Goal: Transaction & Acquisition: Purchase product/service

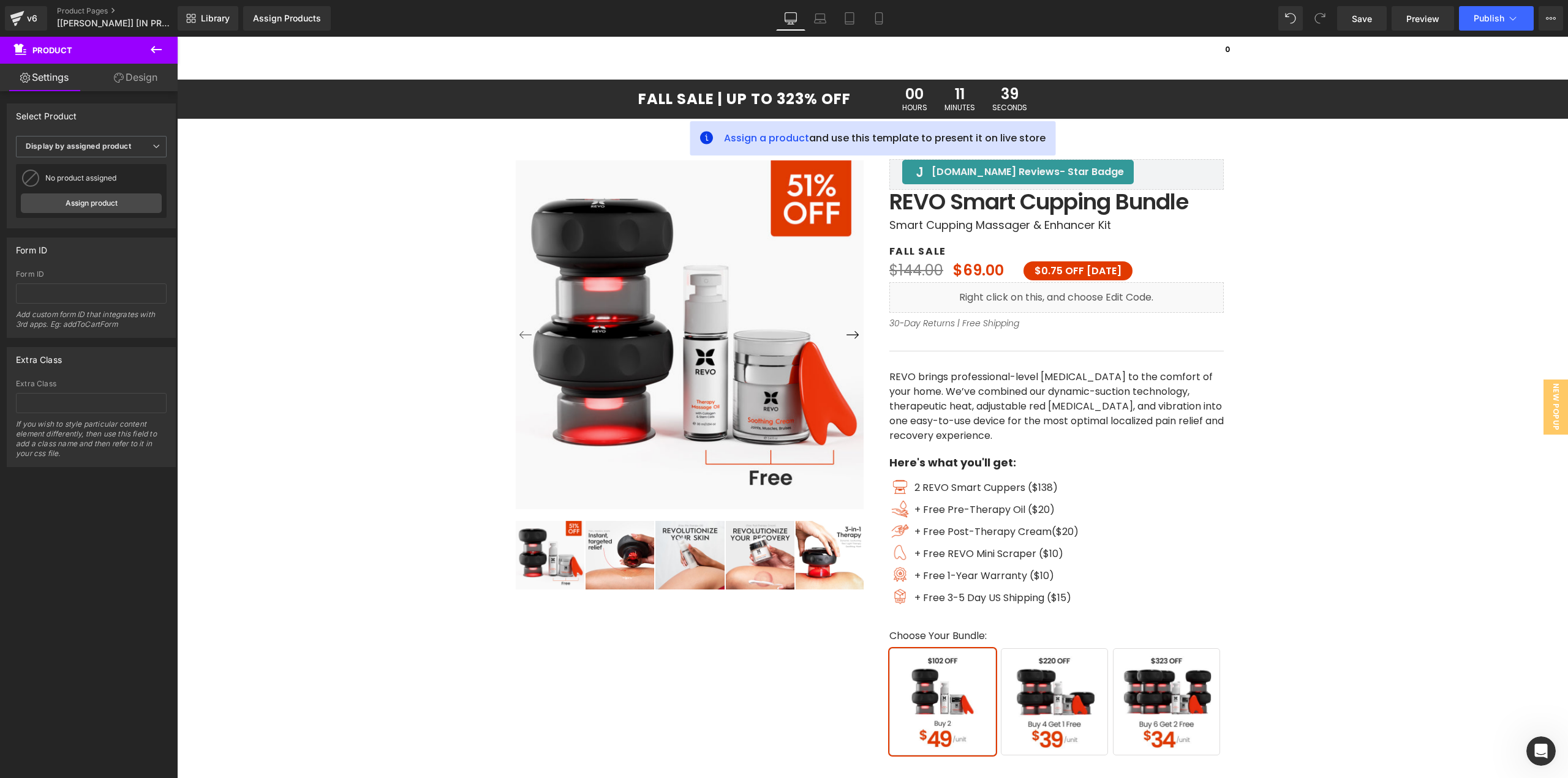
scroll to position [6119, 0]
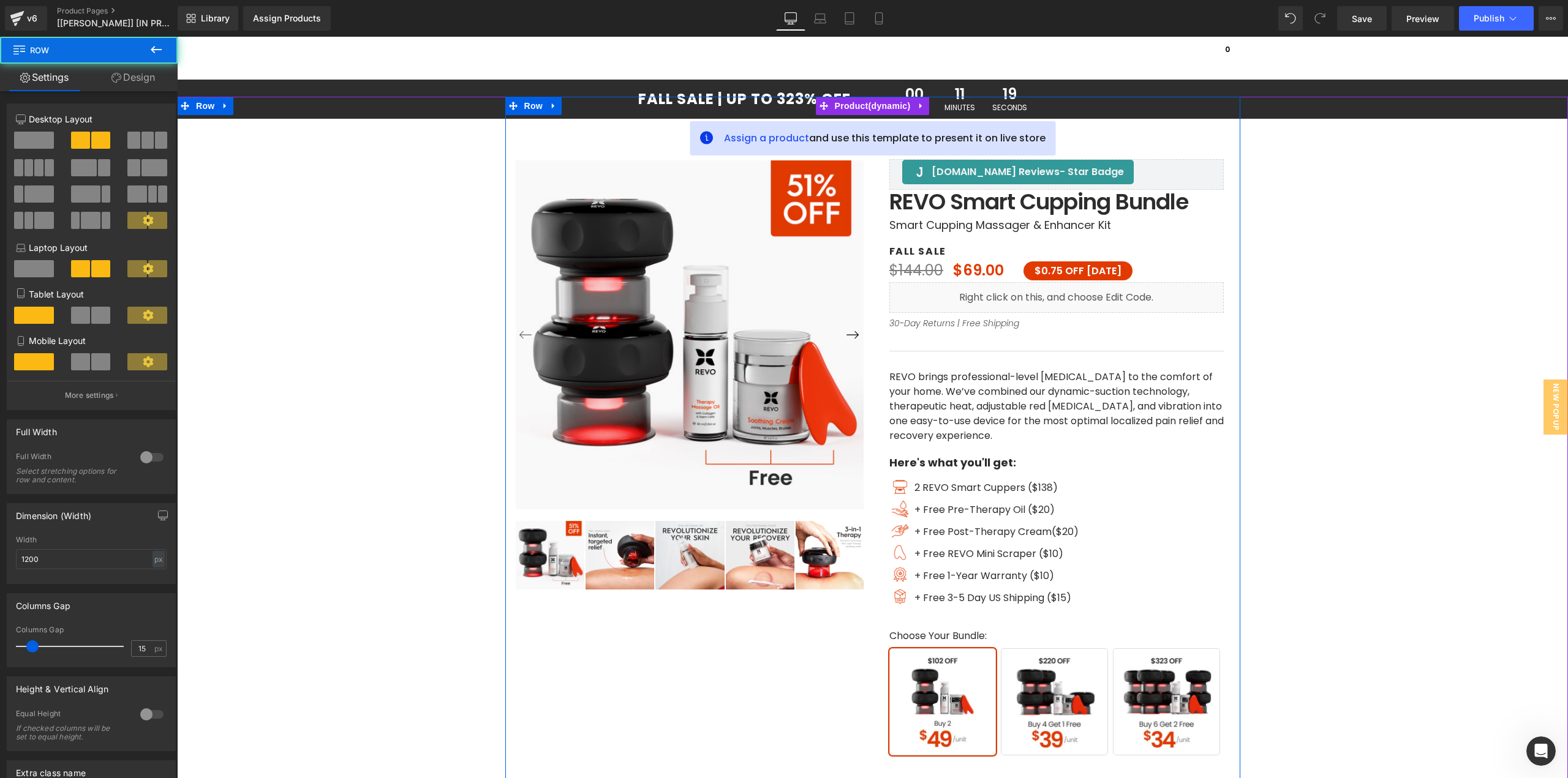
click at [807, 97] on div at bounding box center [873, 97] width 735 height 1
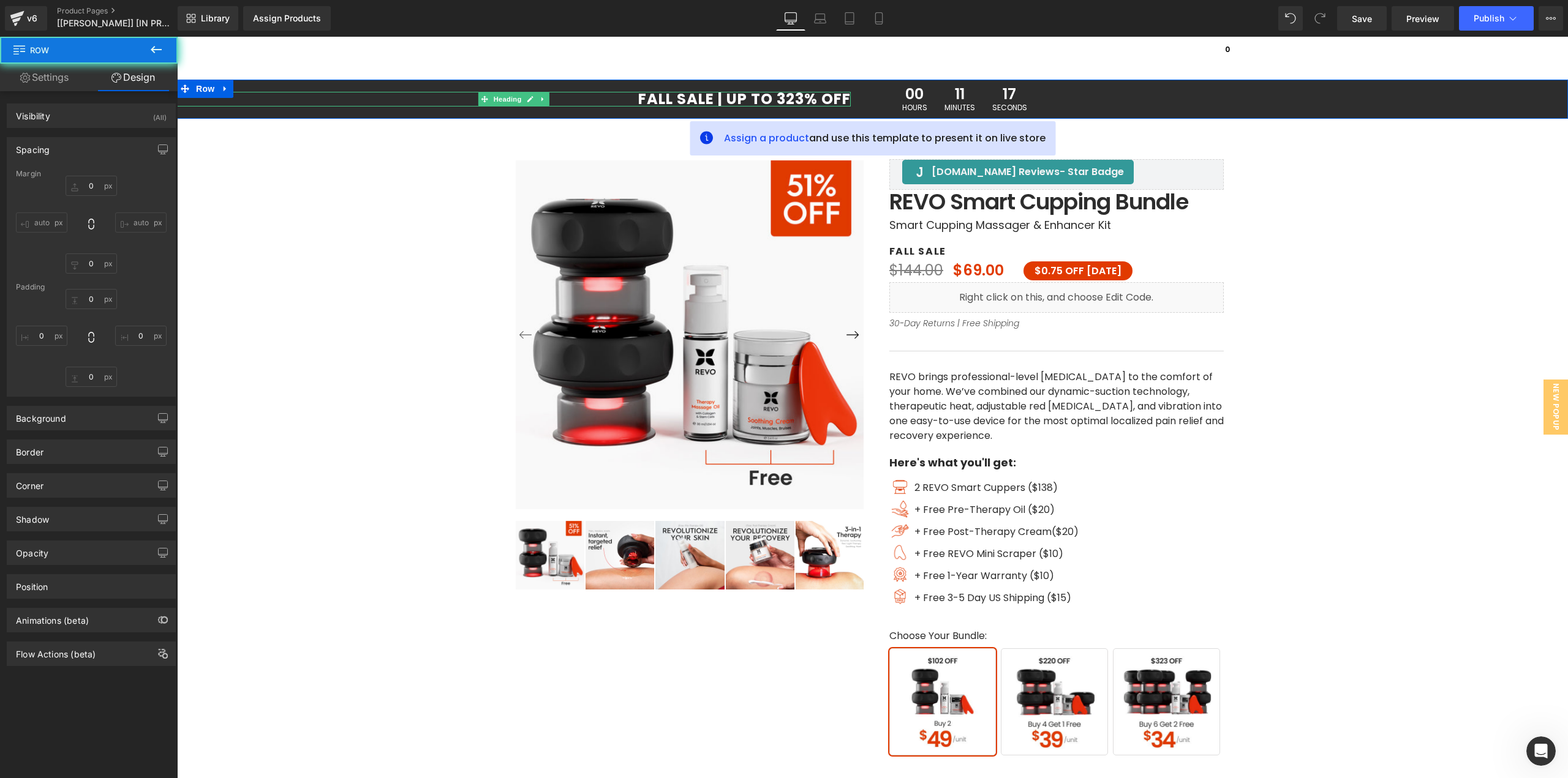
click at [808, 94] on div at bounding box center [514, 93] width 674 height 3
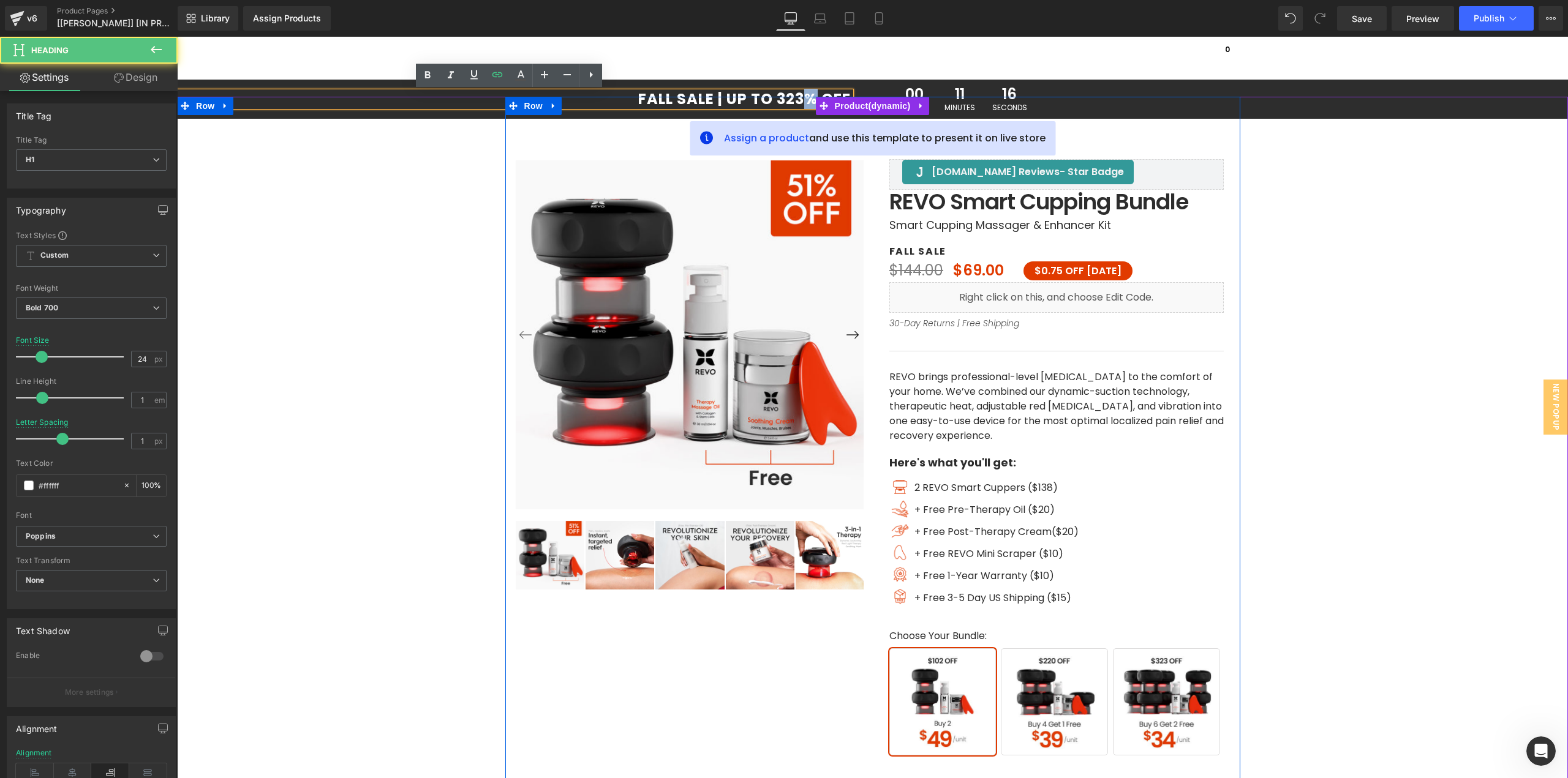
drag, startPoint x: 808, startPoint y: 95, endPoint x: 800, endPoint y: 99, distance: 8.9
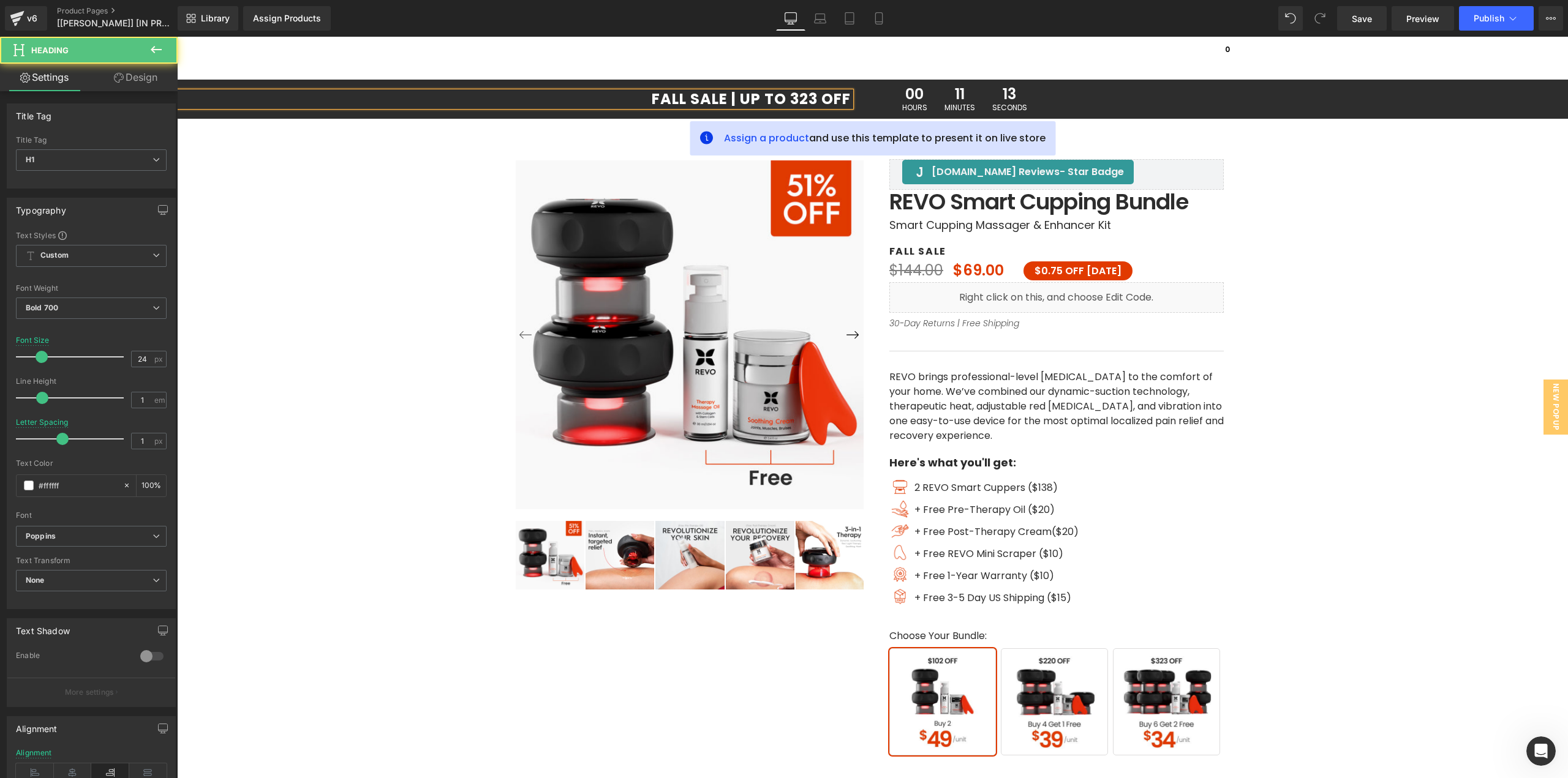
click at [787, 92] on h1 "FALL SALE | UP TO 323 OFF" at bounding box center [514, 99] width 674 height 15
drag, startPoint x: 810, startPoint y: 93, endPoint x: 786, endPoint y: 97, distance: 24.3
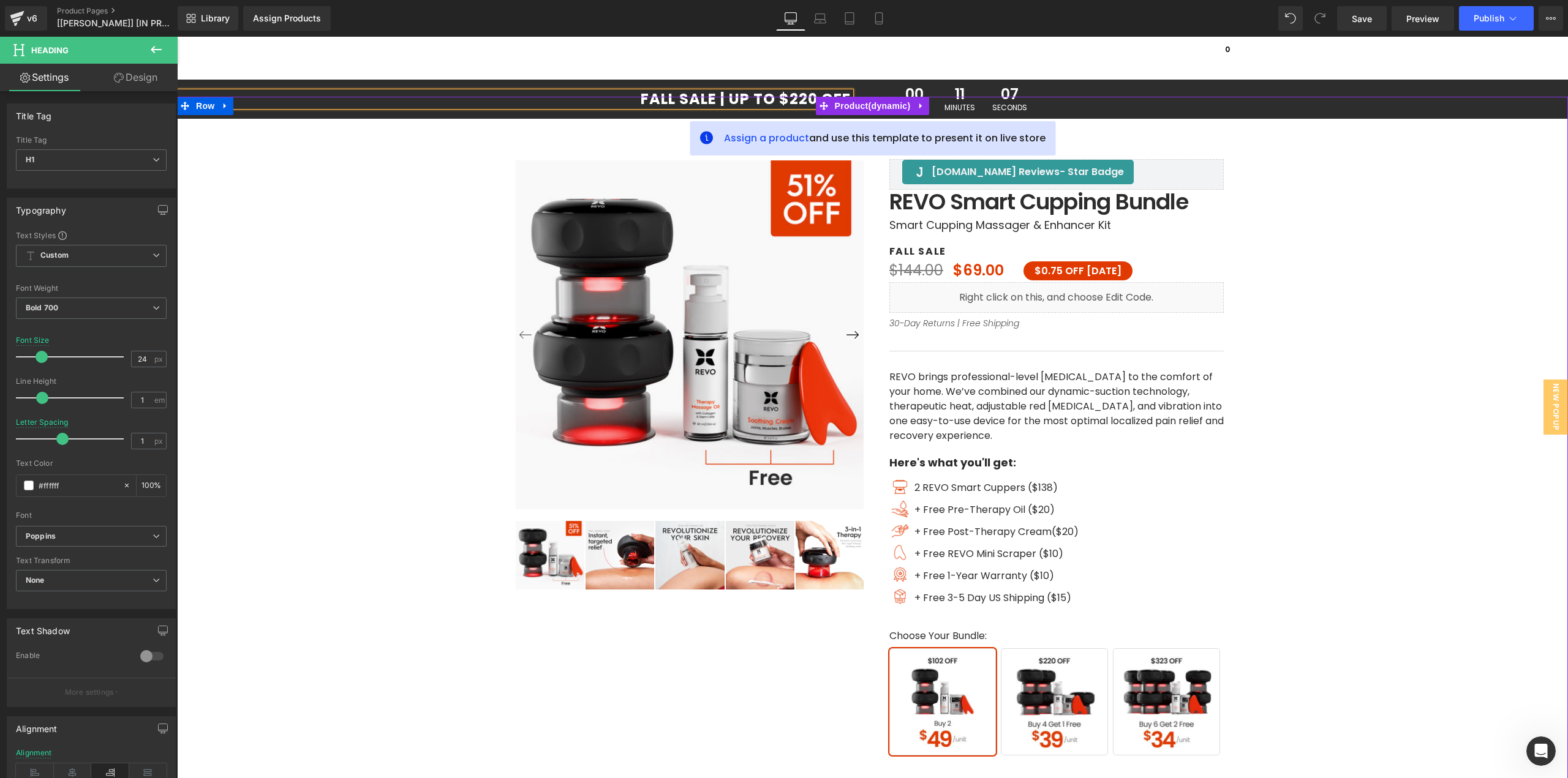
click at [1346, 216] on div "‹ ›" at bounding box center [873, 518] width 1378 height 843
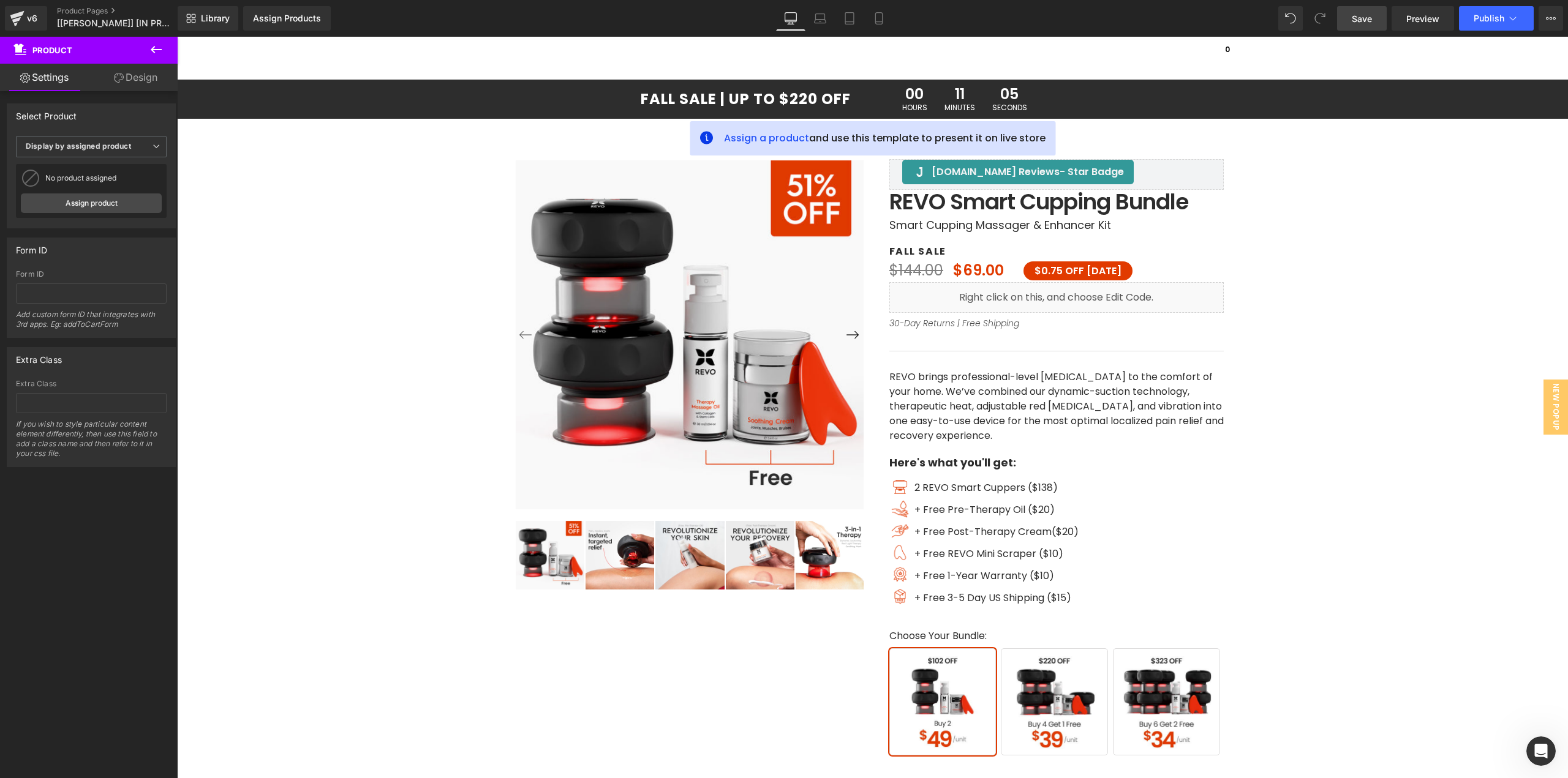
click at [1360, 22] on span "Save" at bounding box center [1362, 19] width 20 height 13
click at [1074, 696] on span "(P) Swatches" at bounding box center [1056, 692] width 62 height 19
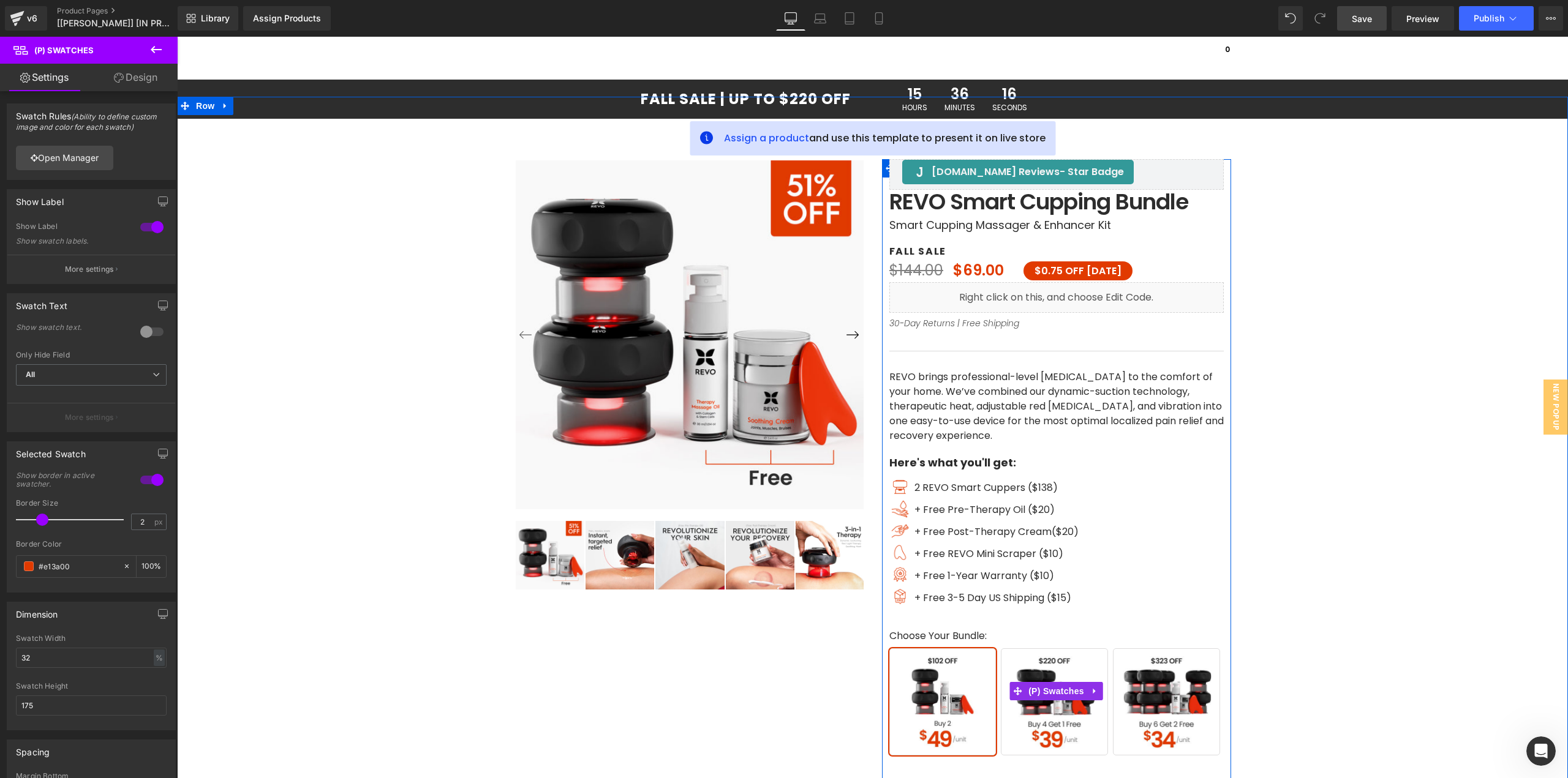
click at [1050, 713] on span "Buy 4 Get 1 Free" at bounding box center [1054, 702] width 107 height 107
click at [1152, 689] on span "Buy 6 Get 2 Free" at bounding box center [1167, 702] width 107 height 107
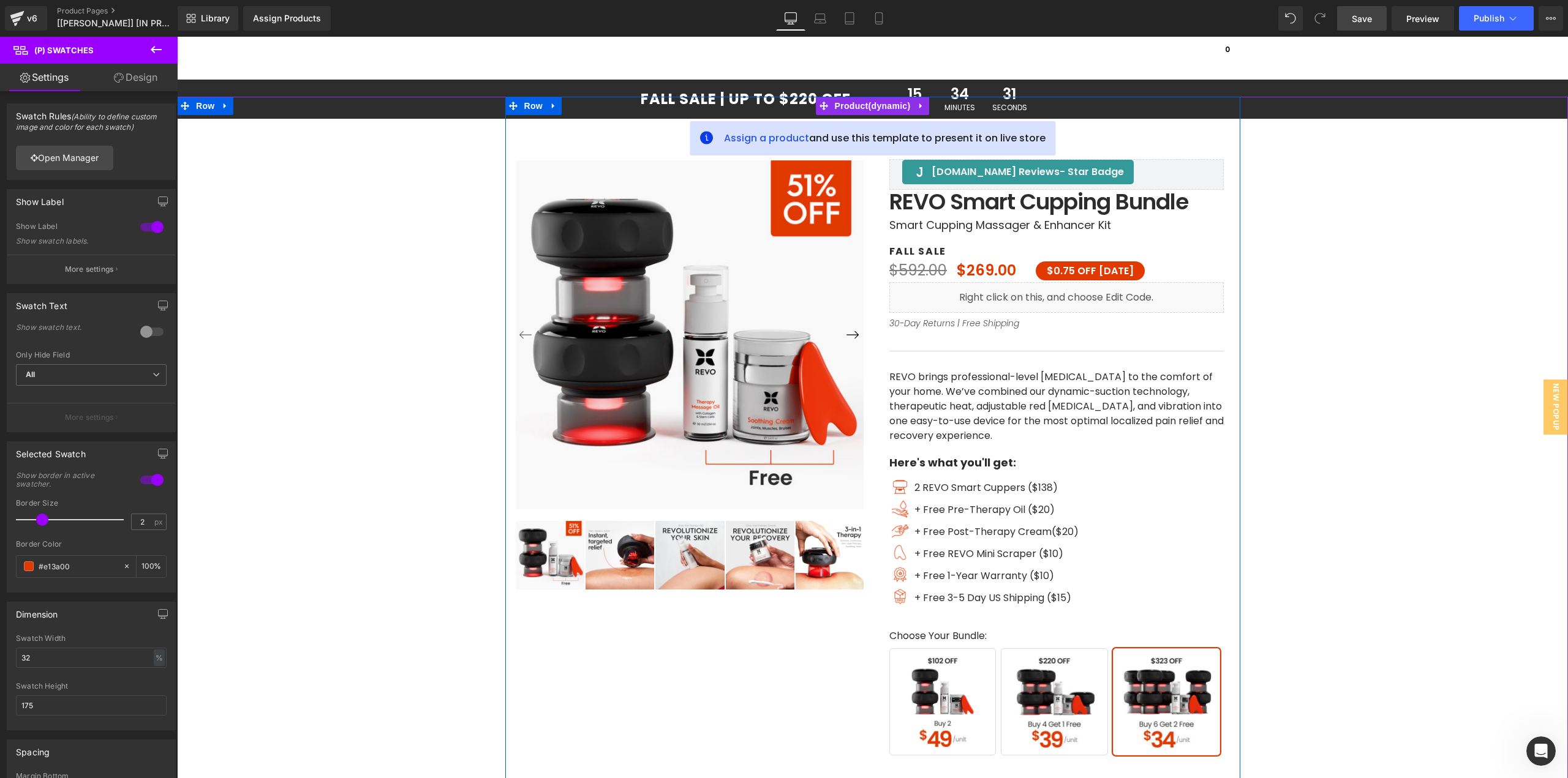
click at [817, 568] on img at bounding box center [829, 555] width 69 height 69
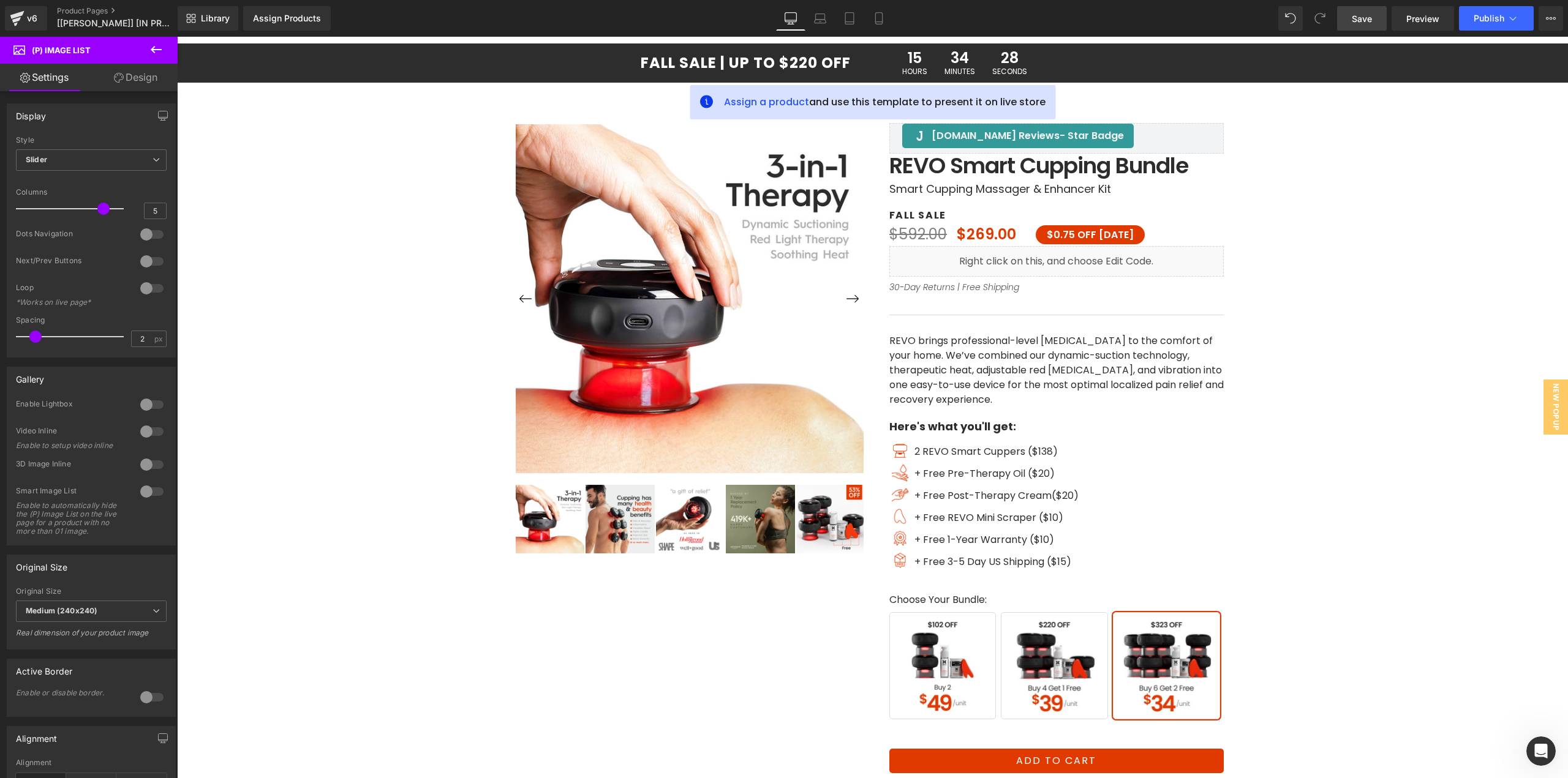
scroll to position [0, 0]
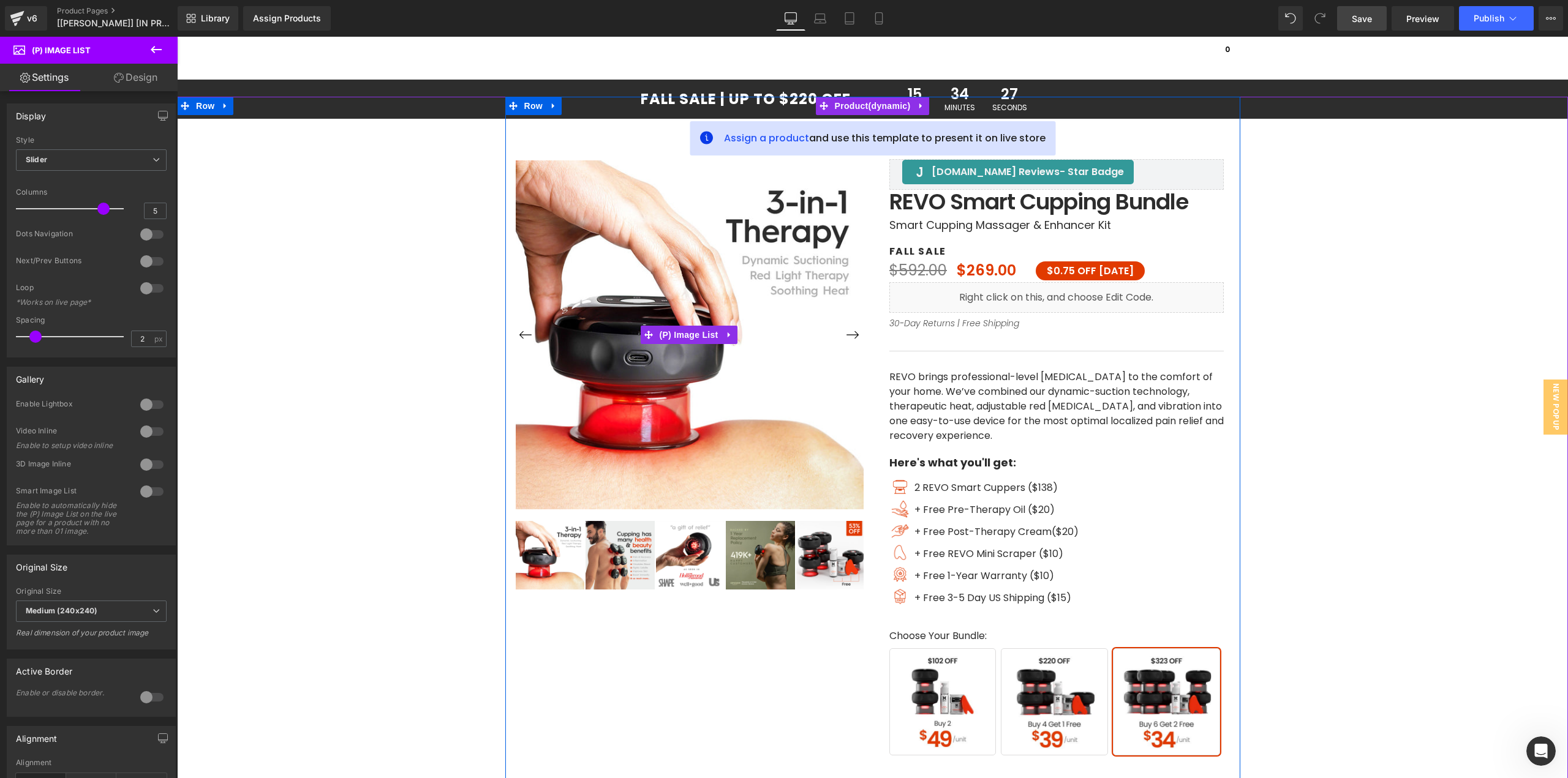
click at [847, 336] on button "›" at bounding box center [853, 335] width 22 height 22
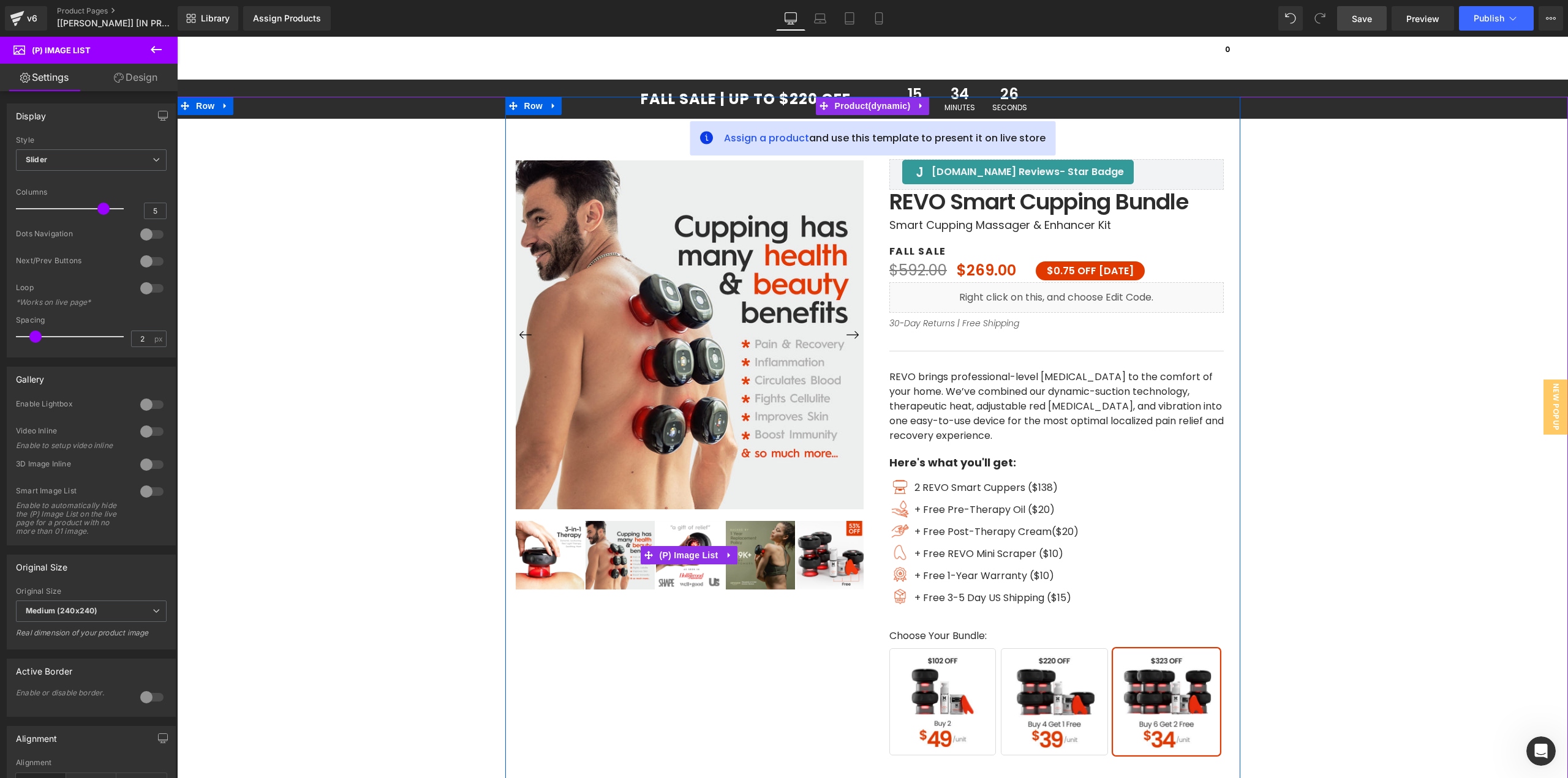
click at [822, 542] on img at bounding box center [830, 555] width 69 height 69
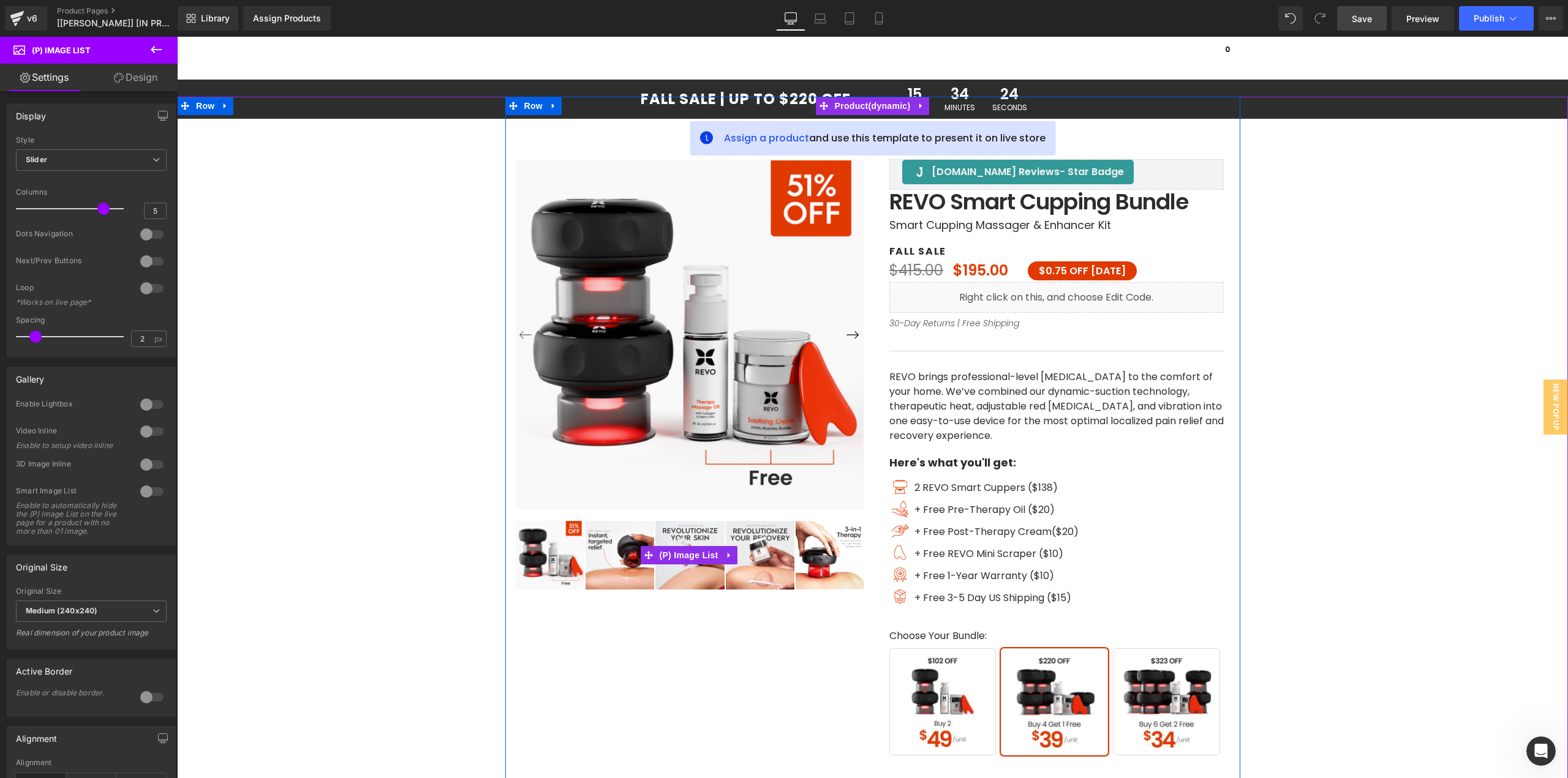
click at [556, 566] on img at bounding box center [550, 555] width 69 height 69
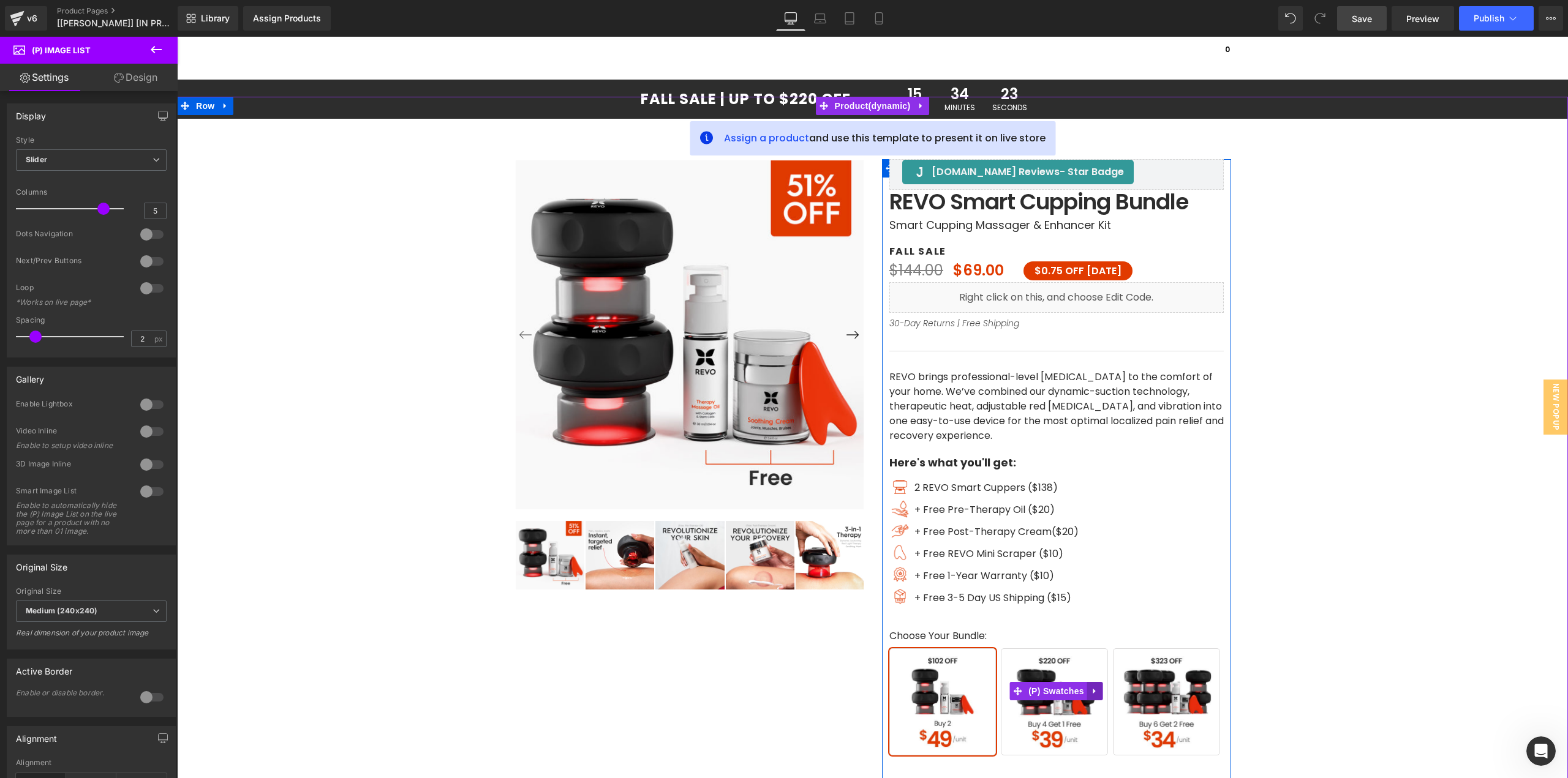
click at [1091, 696] on icon at bounding box center [1095, 692] width 9 height 9
click at [852, 332] on button "›" at bounding box center [853, 335] width 22 height 22
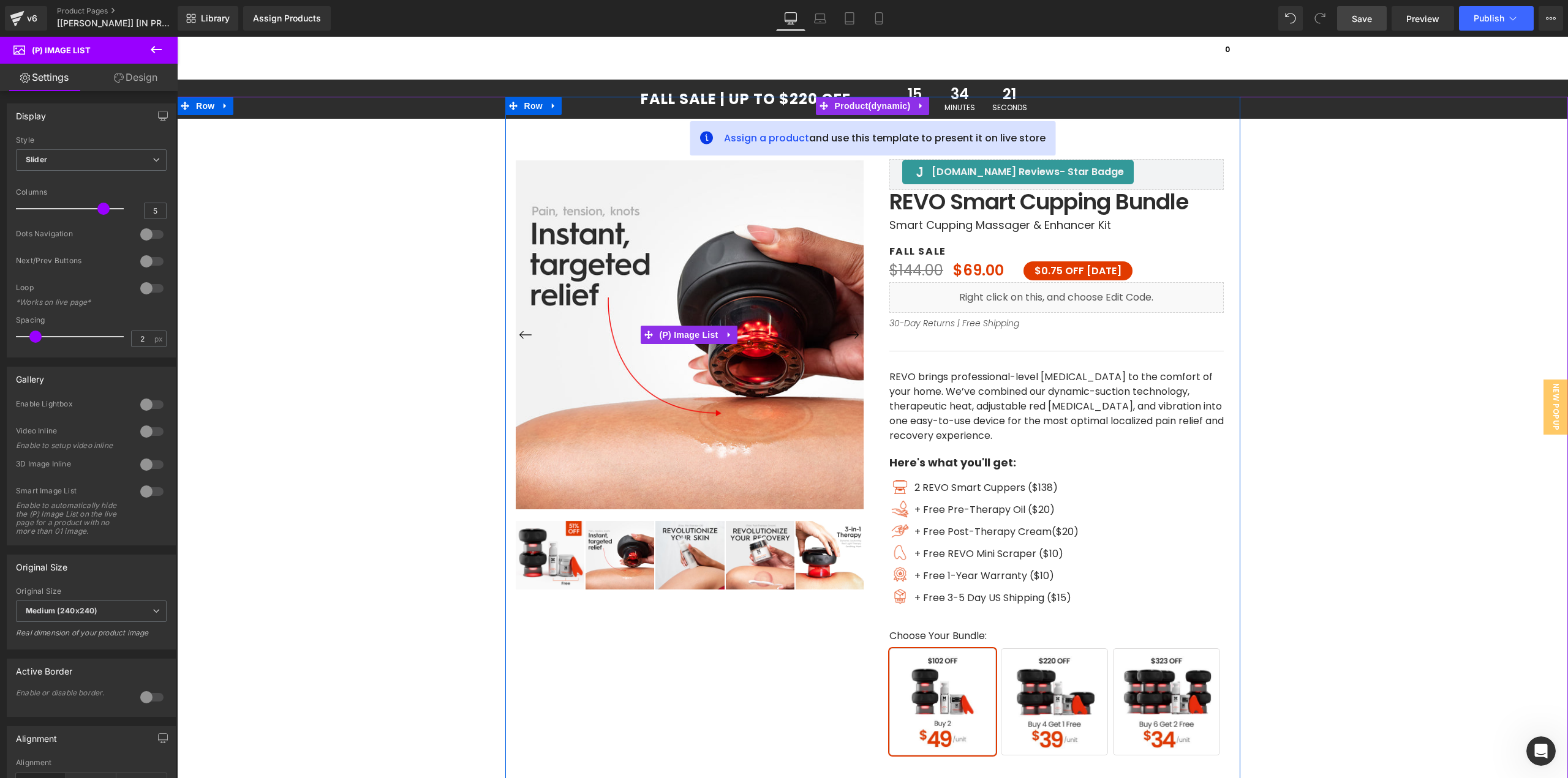
click at [852, 332] on button "›" at bounding box center [853, 335] width 22 height 22
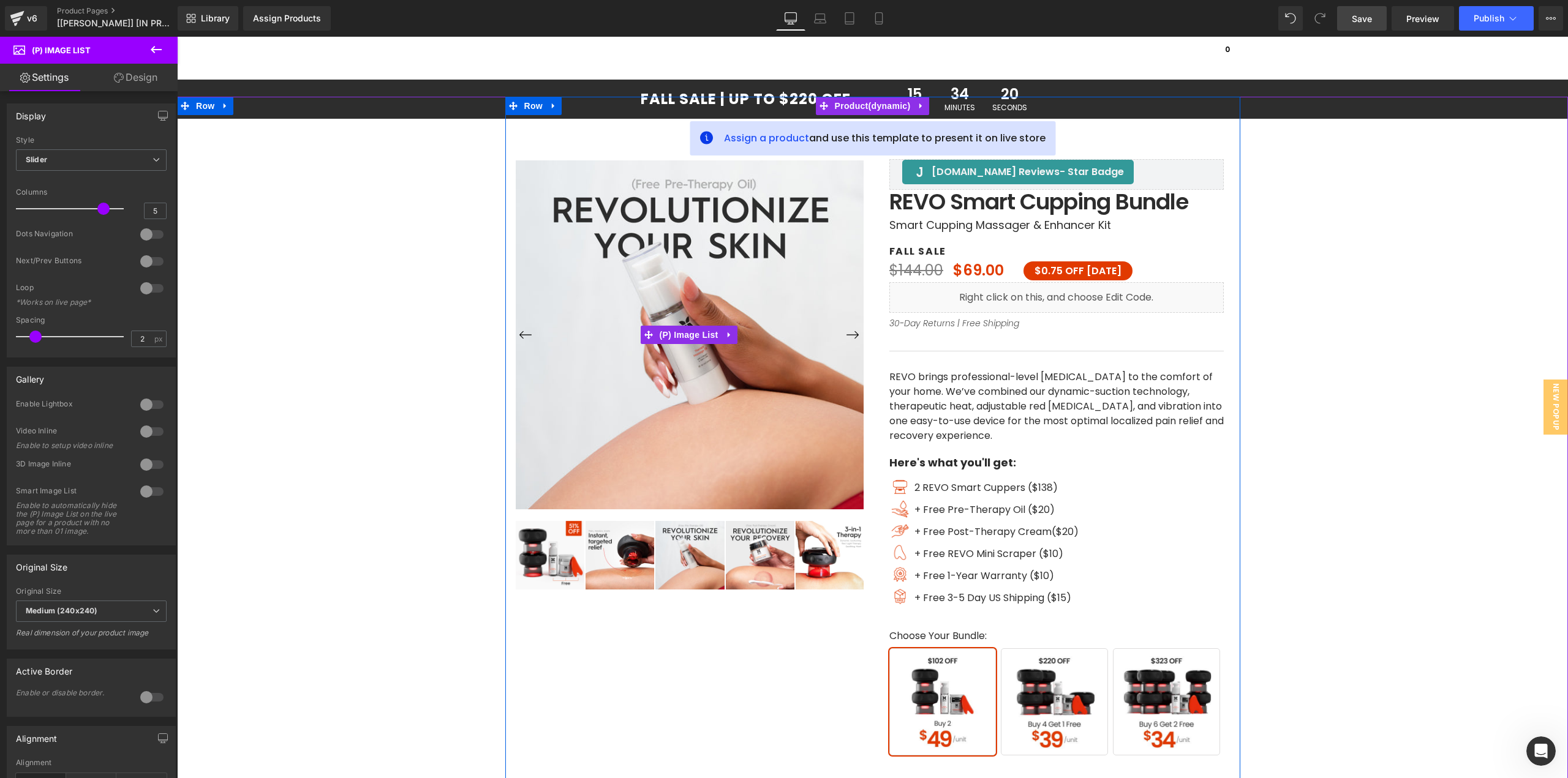
click at [852, 332] on button "›" at bounding box center [853, 335] width 22 height 22
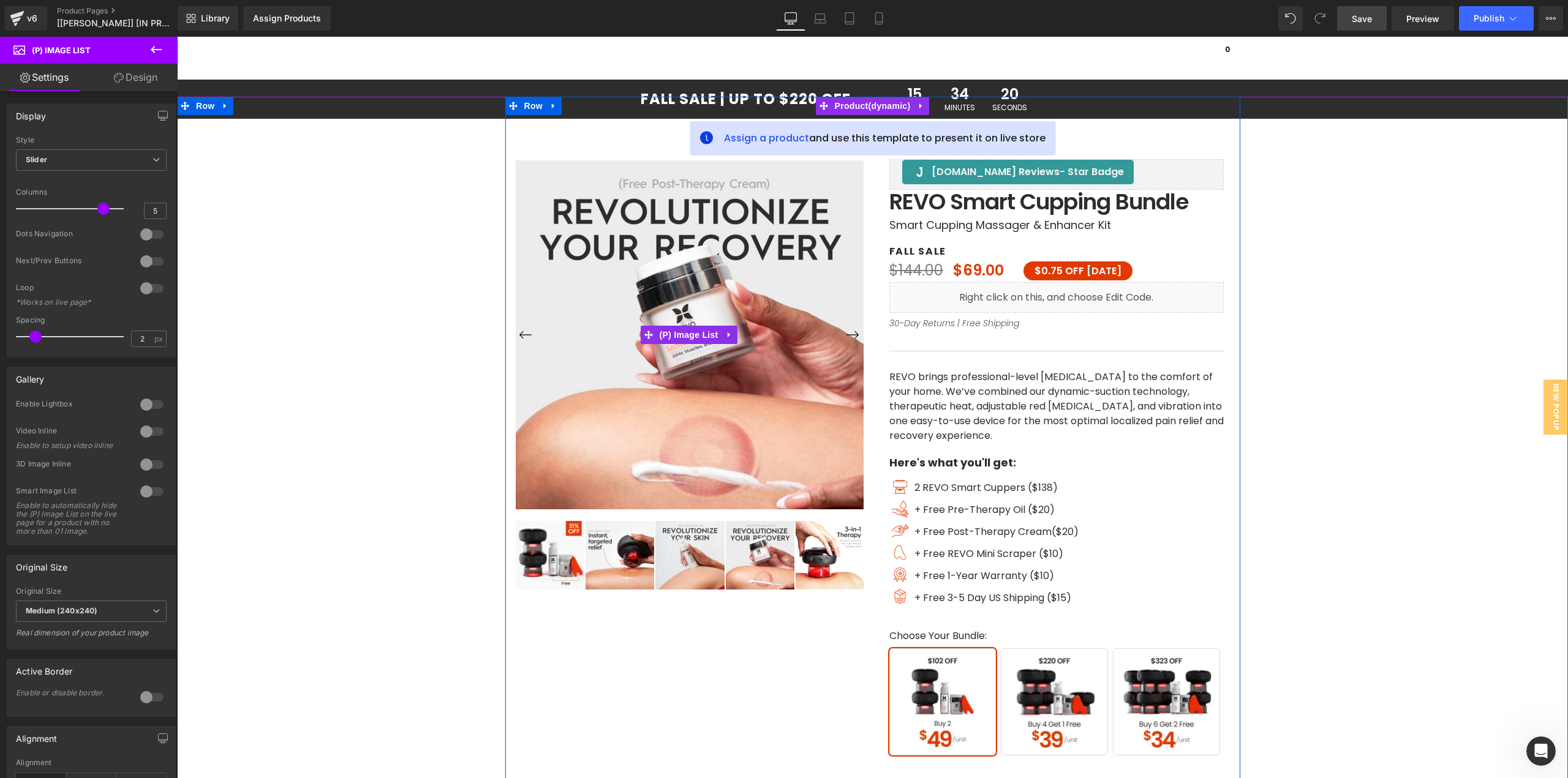
click at [852, 332] on button "›" at bounding box center [853, 335] width 22 height 22
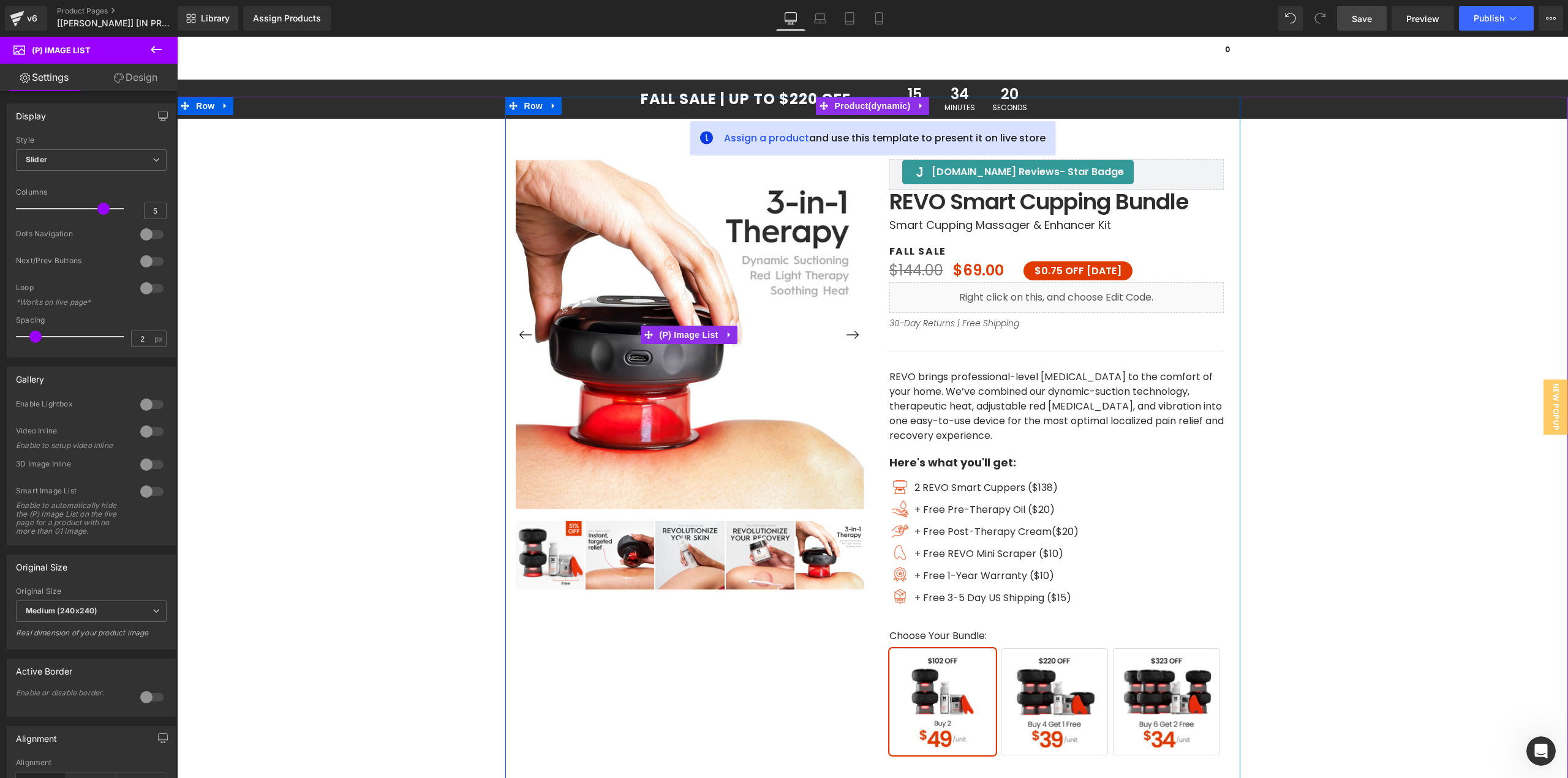
click at [852, 332] on button "›" at bounding box center [853, 335] width 22 height 22
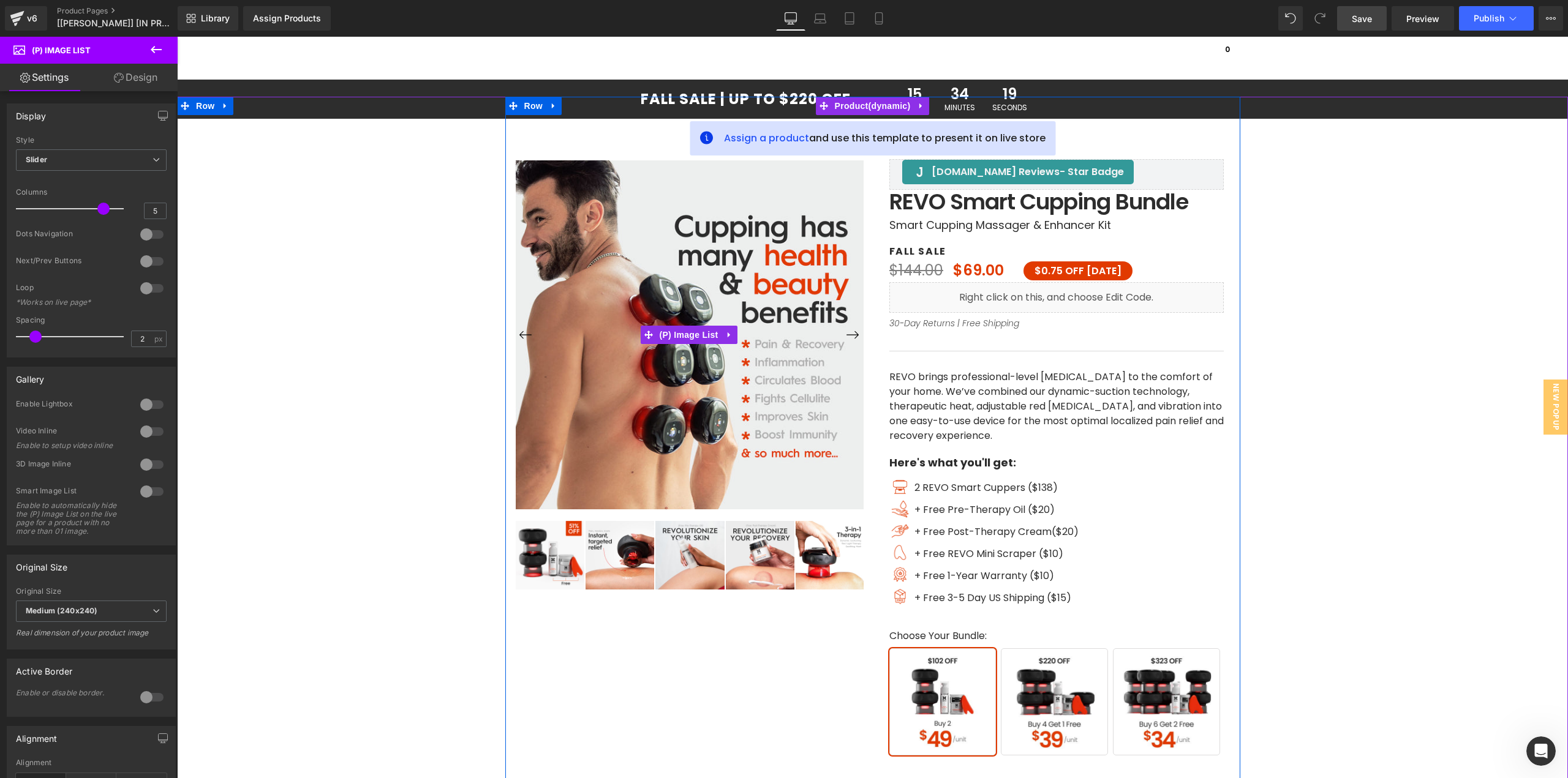
click at [852, 332] on button "›" at bounding box center [853, 335] width 22 height 22
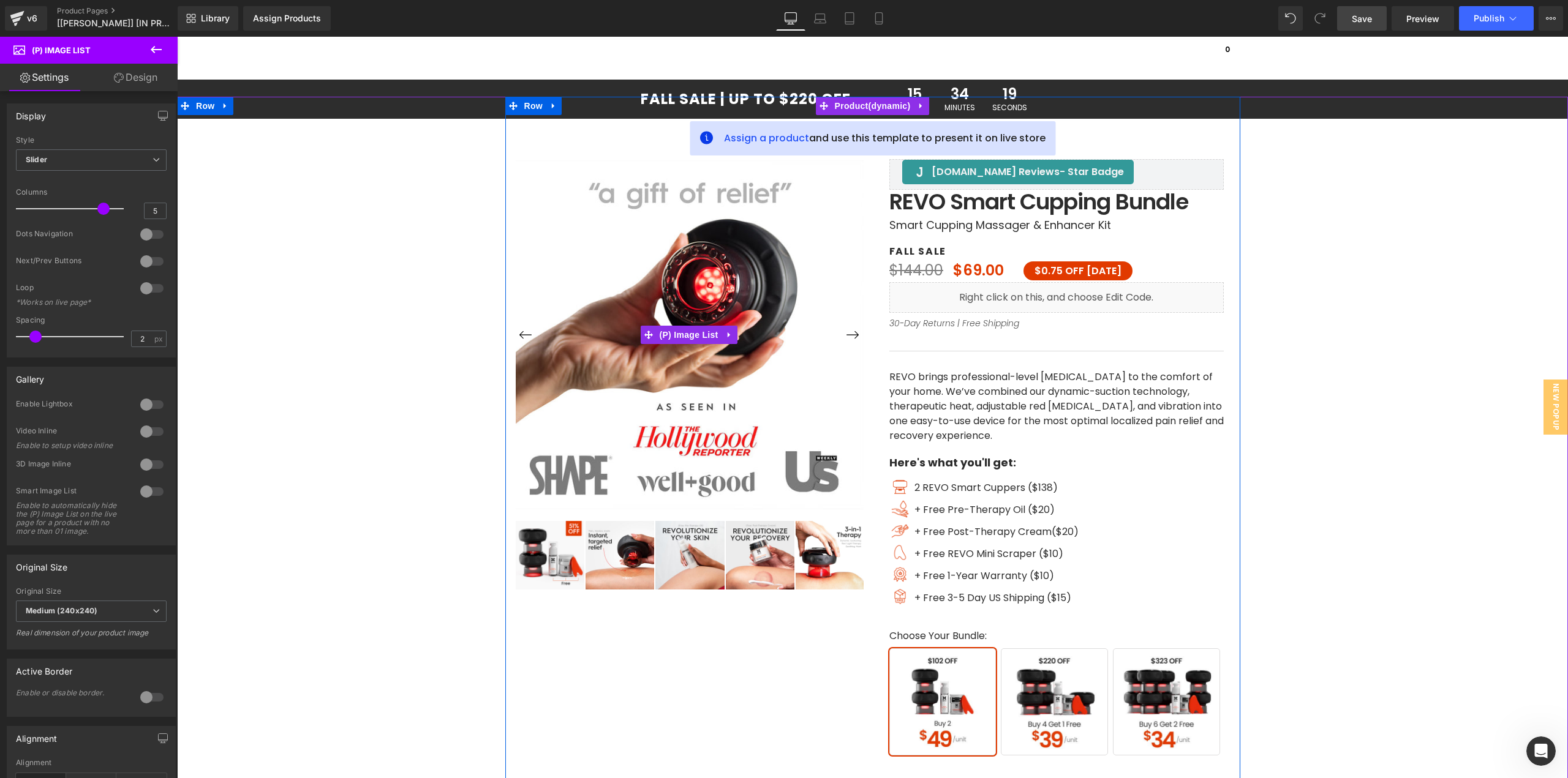
click at [852, 332] on button "›" at bounding box center [853, 335] width 22 height 22
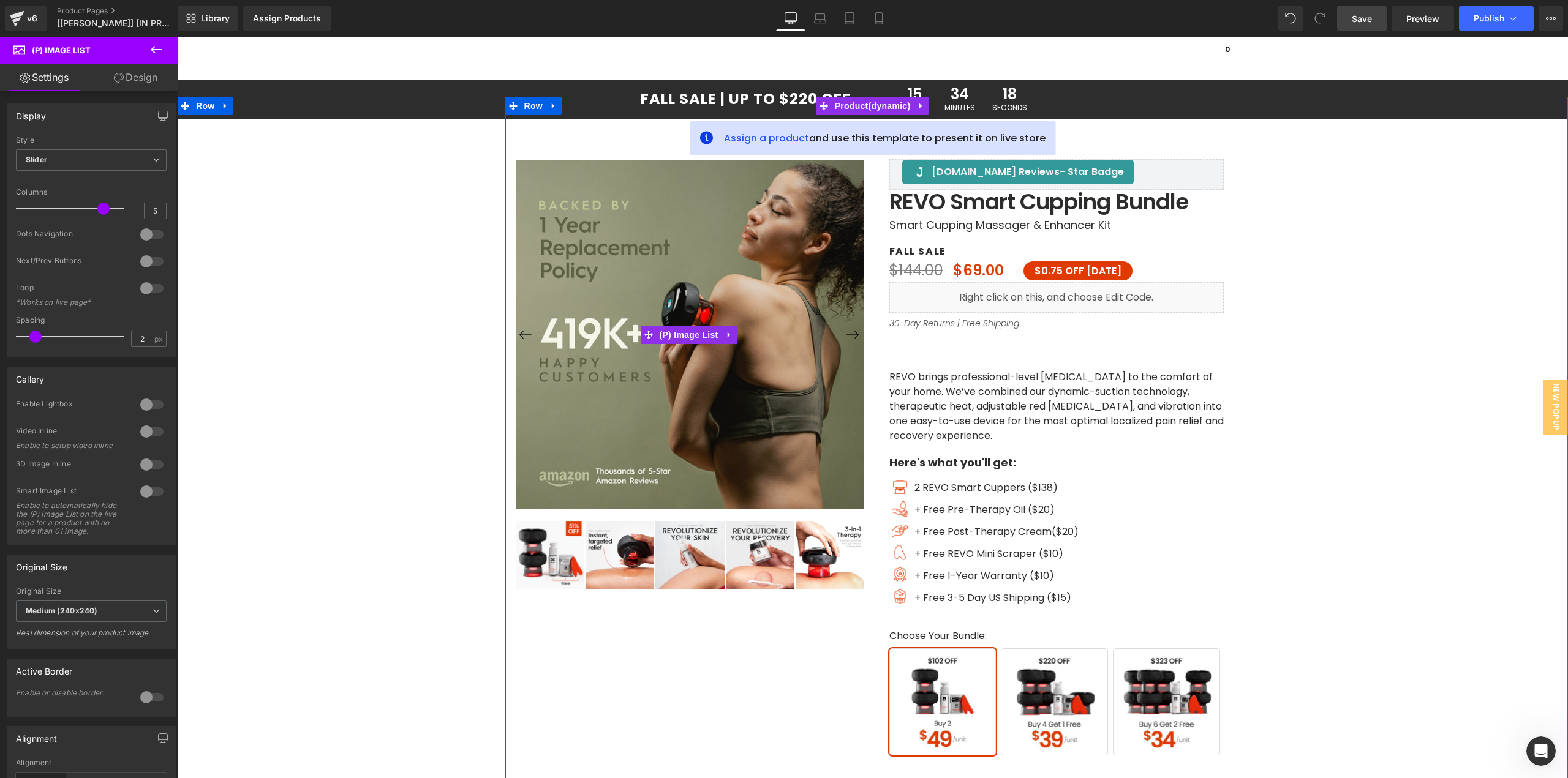
click at [852, 332] on button "›" at bounding box center [853, 335] width 22 height 22
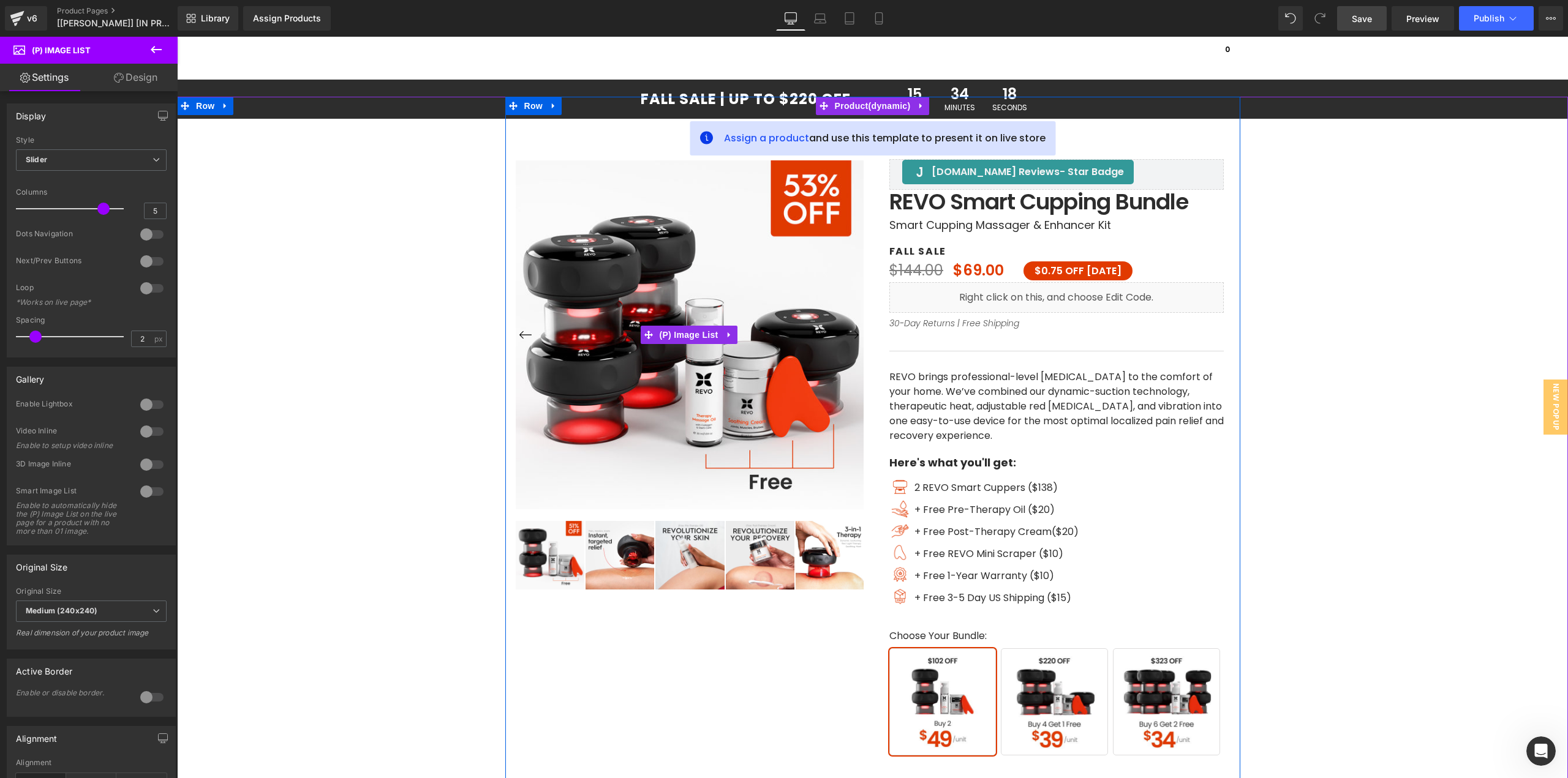
click at [852, 332] on button "›" at bounding box center [853, 335] width 22 height 22
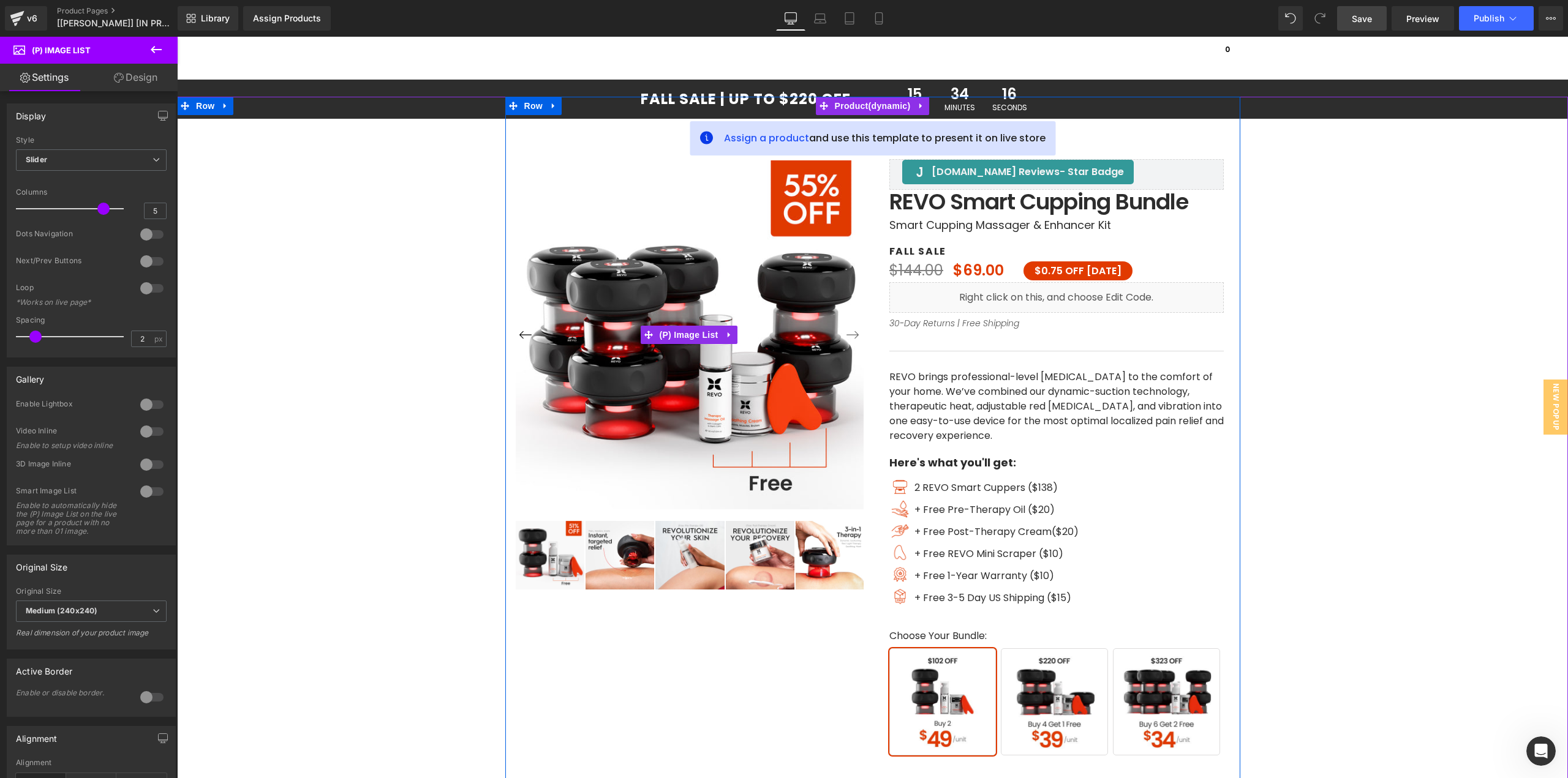
click at [518, 341] on button "‹" at bounding box center [526, 335] width 22 height 22
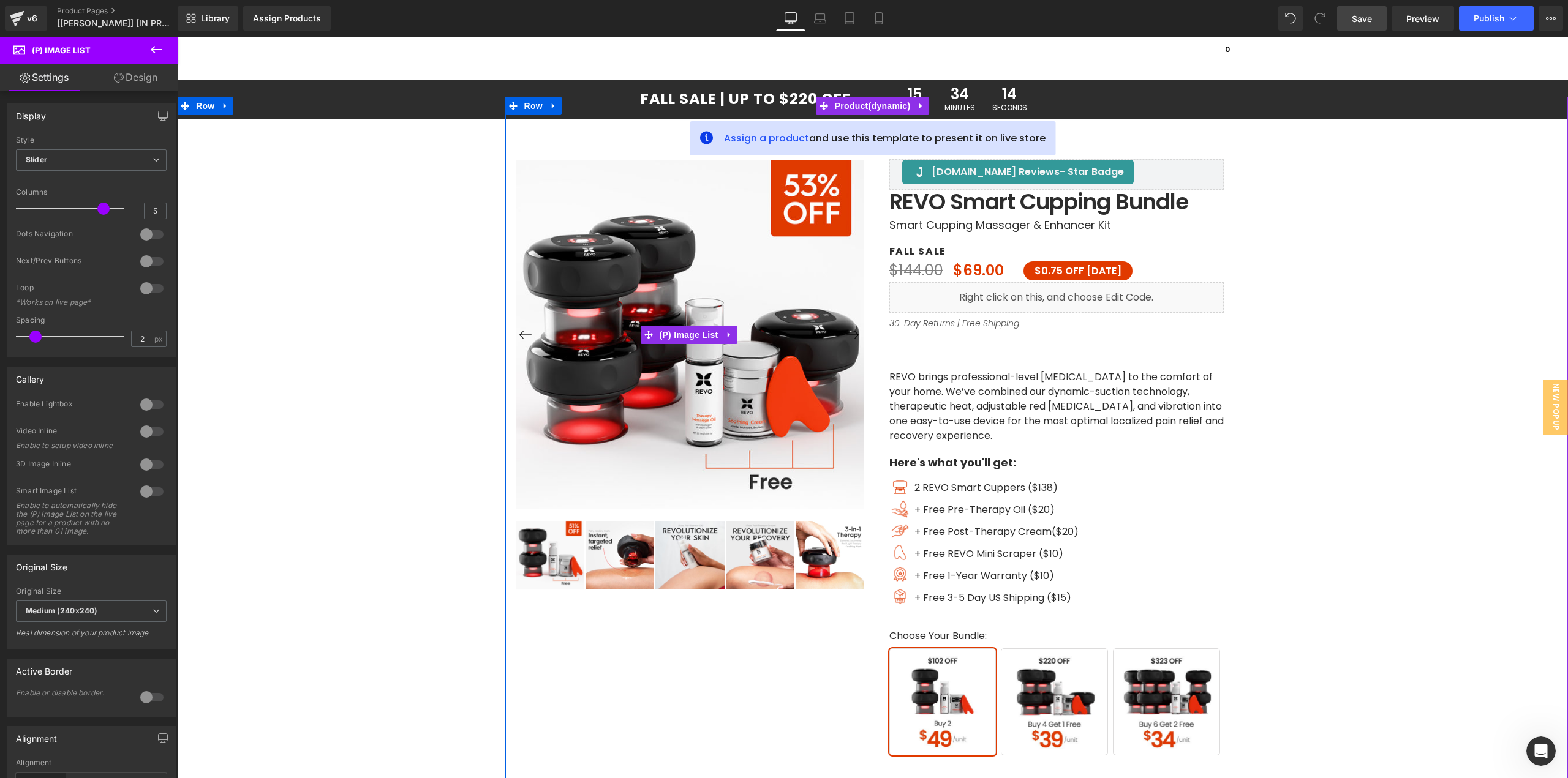
click at [845, 334] on button "›" at bounding box center [853, 335] width 22 height 22
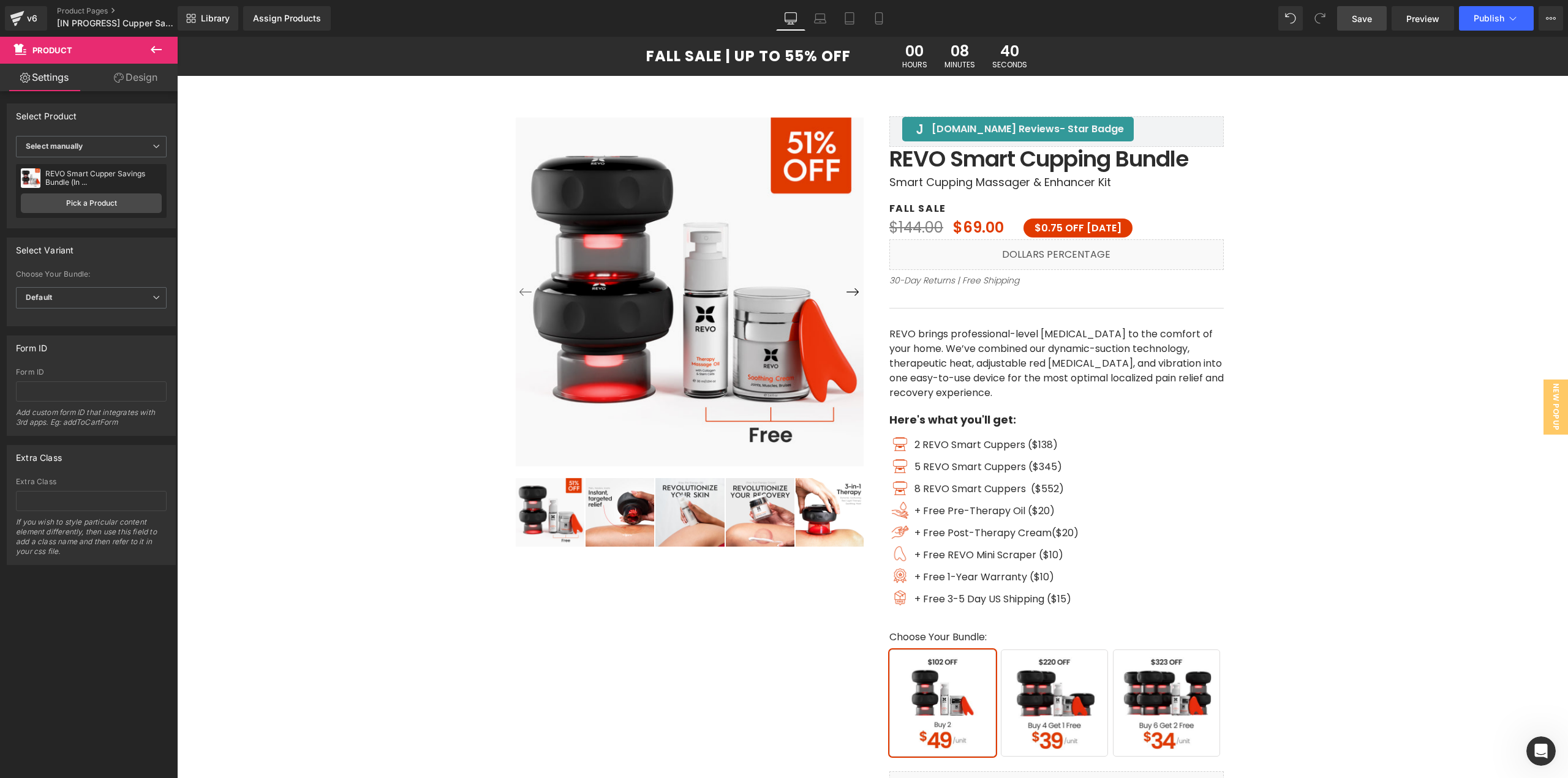
click at [1364, 18] on span "Save" at bounding box center [1362, 19] width 20 height 13
click at [1068, 712] on span "Buy 4 Get 1 Free" at bounding box center [1054, 703] width 107 height 107
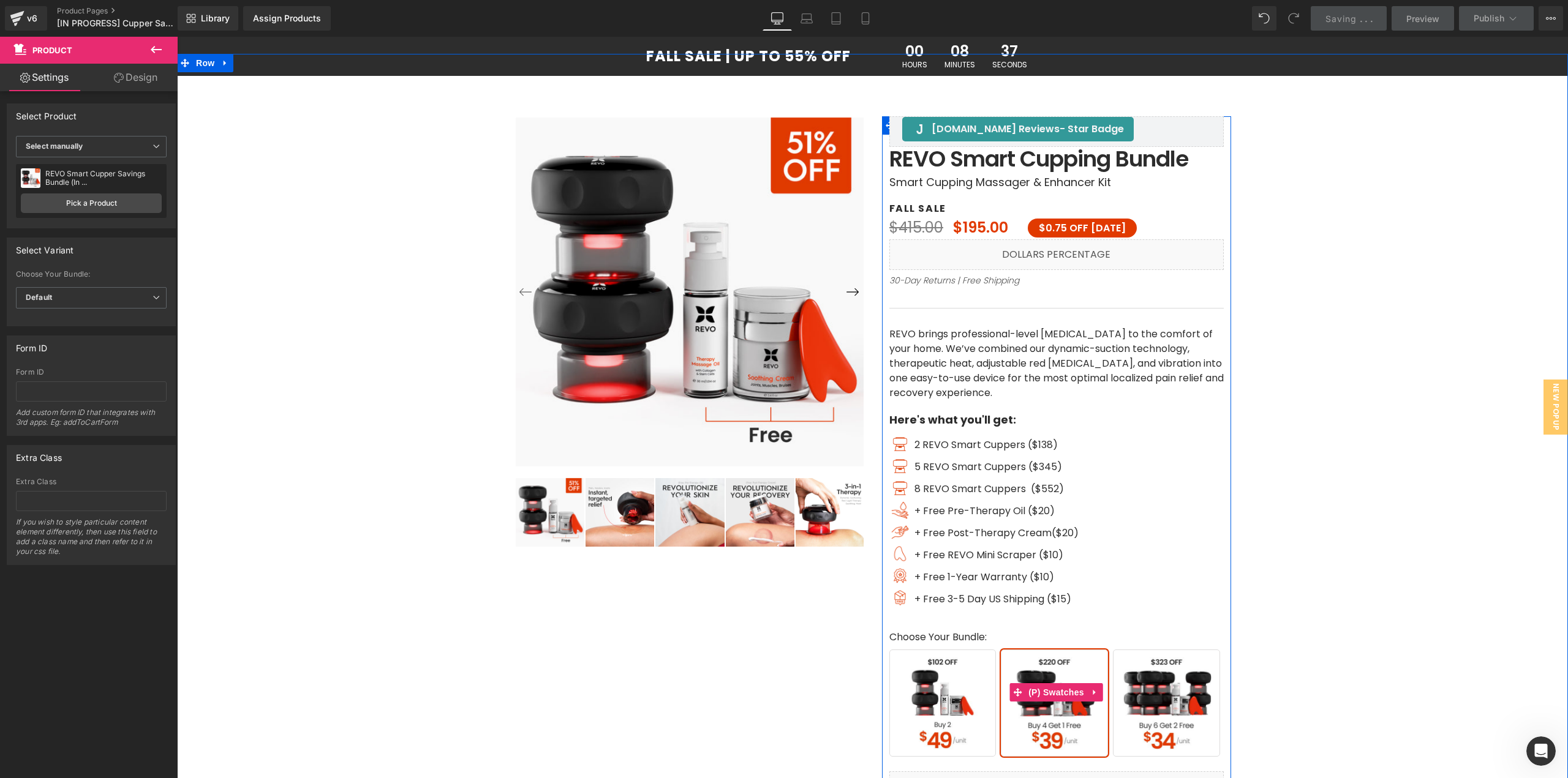
click at [1159, 722] on span "Buy 6 Get 2 Free" at bounding box center [1167, 703] width 107 height 107
click at [936, 714] on span "Buy 2" at bounding box center [943, 703] width 107 height 107
drag, startPoint x: 1020, startPoint y: 715, endPoint x: 1071, endPoint y: 714, distance: 51.0
click at [1020, 715] on span "Buy 4 Get 1 Free" at bounding box center [1054, 703] width 107 height 107
click at [1136, 713] on span "Buy 6 Get 2 Free" at bounding box center [1167, 703] width 107 height 107
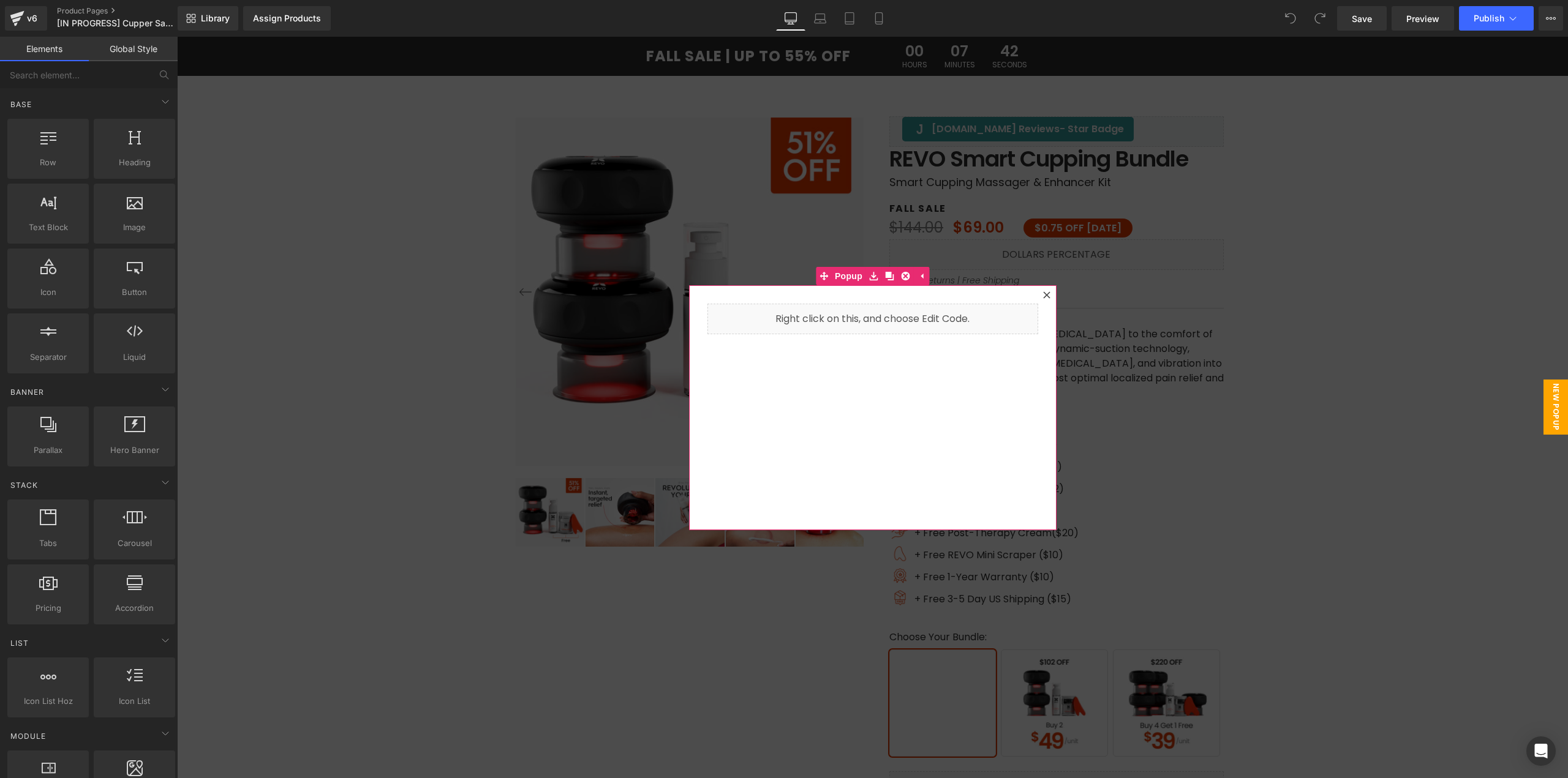
click at [1042, 299] on div at bounding box center [1047, 295] width 15 height 15
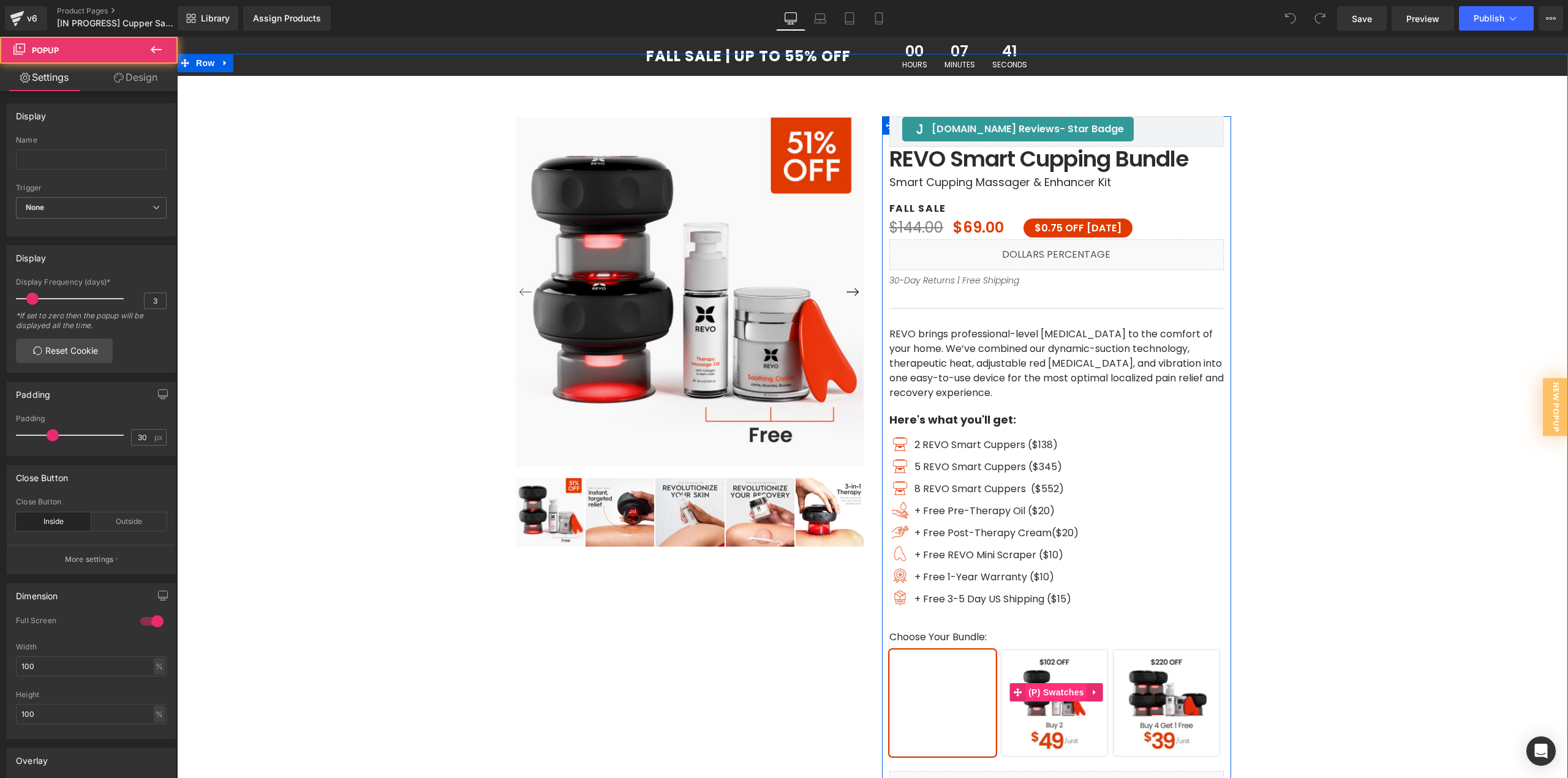
click at [1059, 698] on span "(P) Swatches" at bounding box center [1056, 693] width 62 height 19
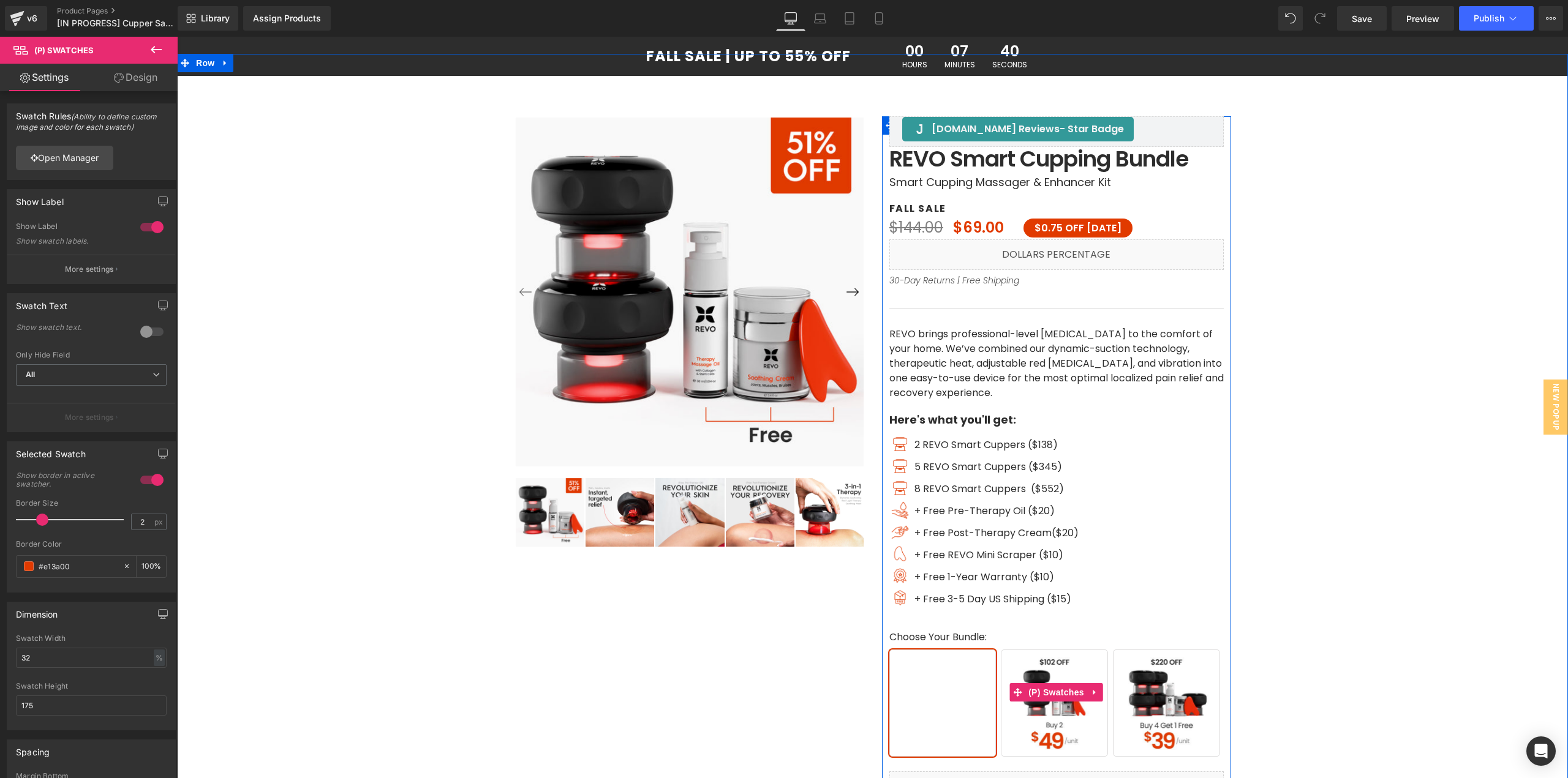
click at [1129, 719] on span "Buy 4 Get 1 Free" at bounding box center [1167, 703] width 107 height 107
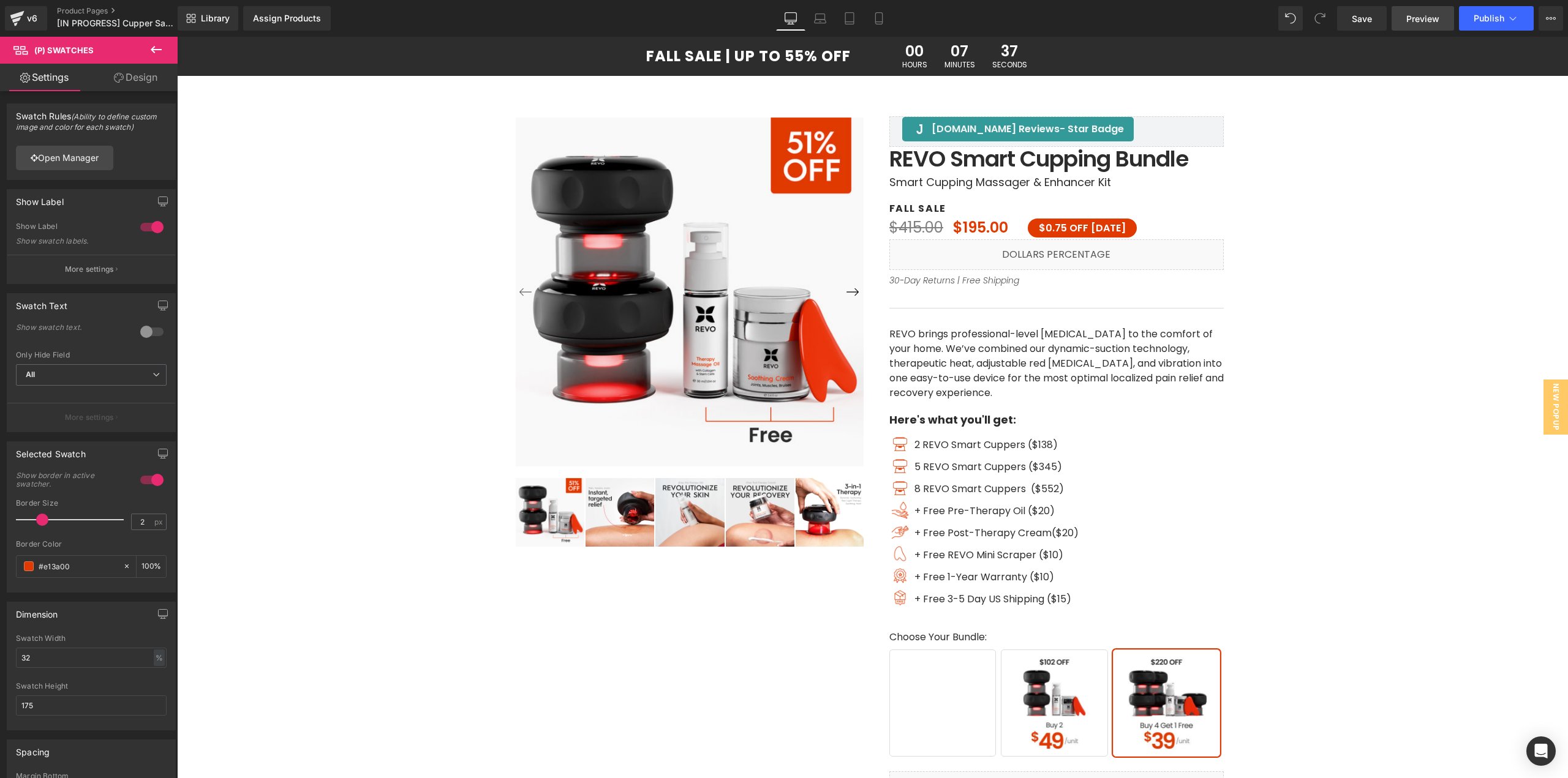
drag, startPoint x: 1424, startPoint y: 23, endPoint x: 1400, endPoint y: 23, distance: 24.0
click at [1423, 23] on span "Preview" at bounding box center [1423, 19] width 33 height 13
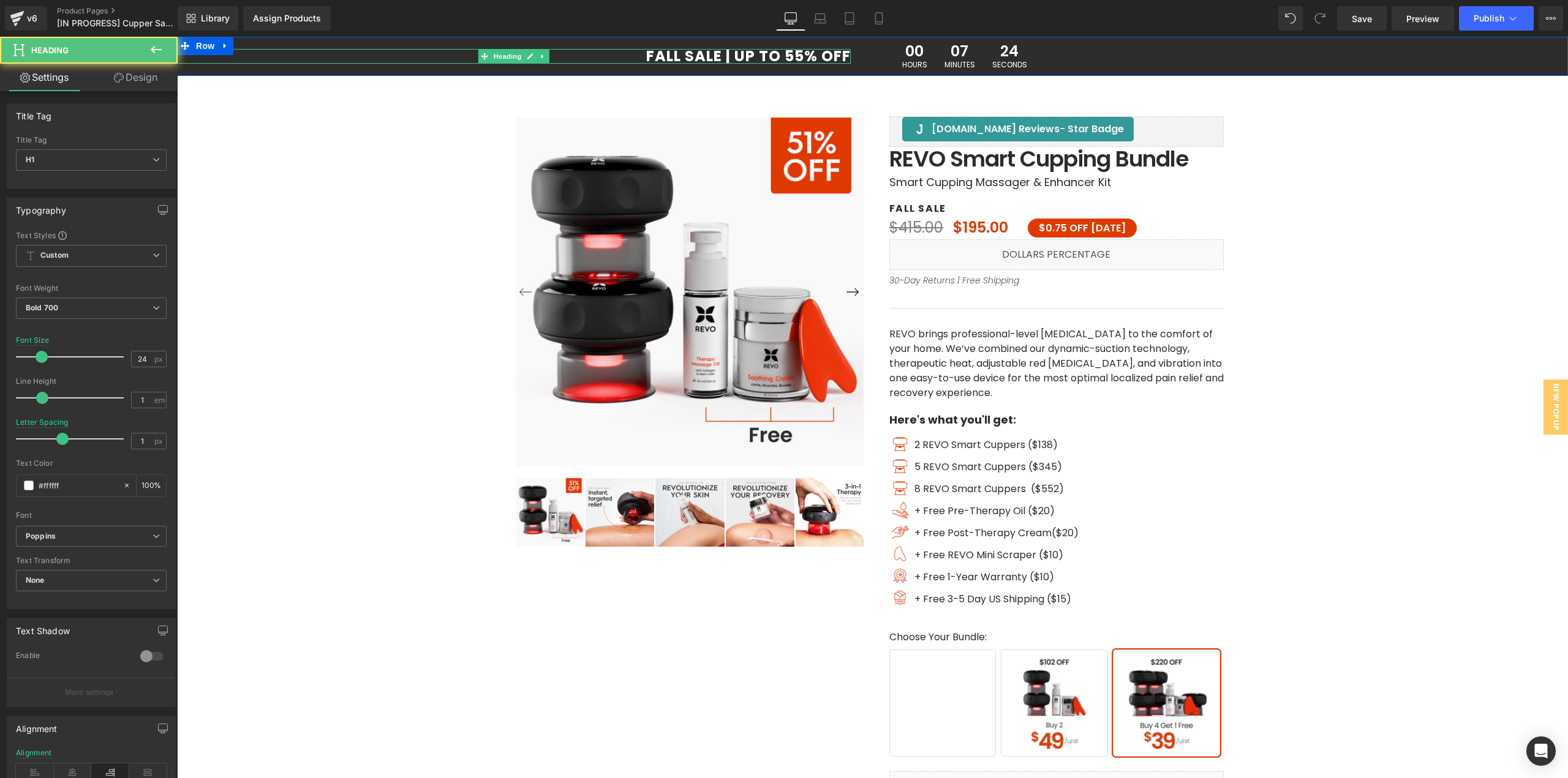
click at [801, 52] on h1 "FALL SALE | UP TO 55% OFF" at bounding box center [514, 56] width 674 height 15
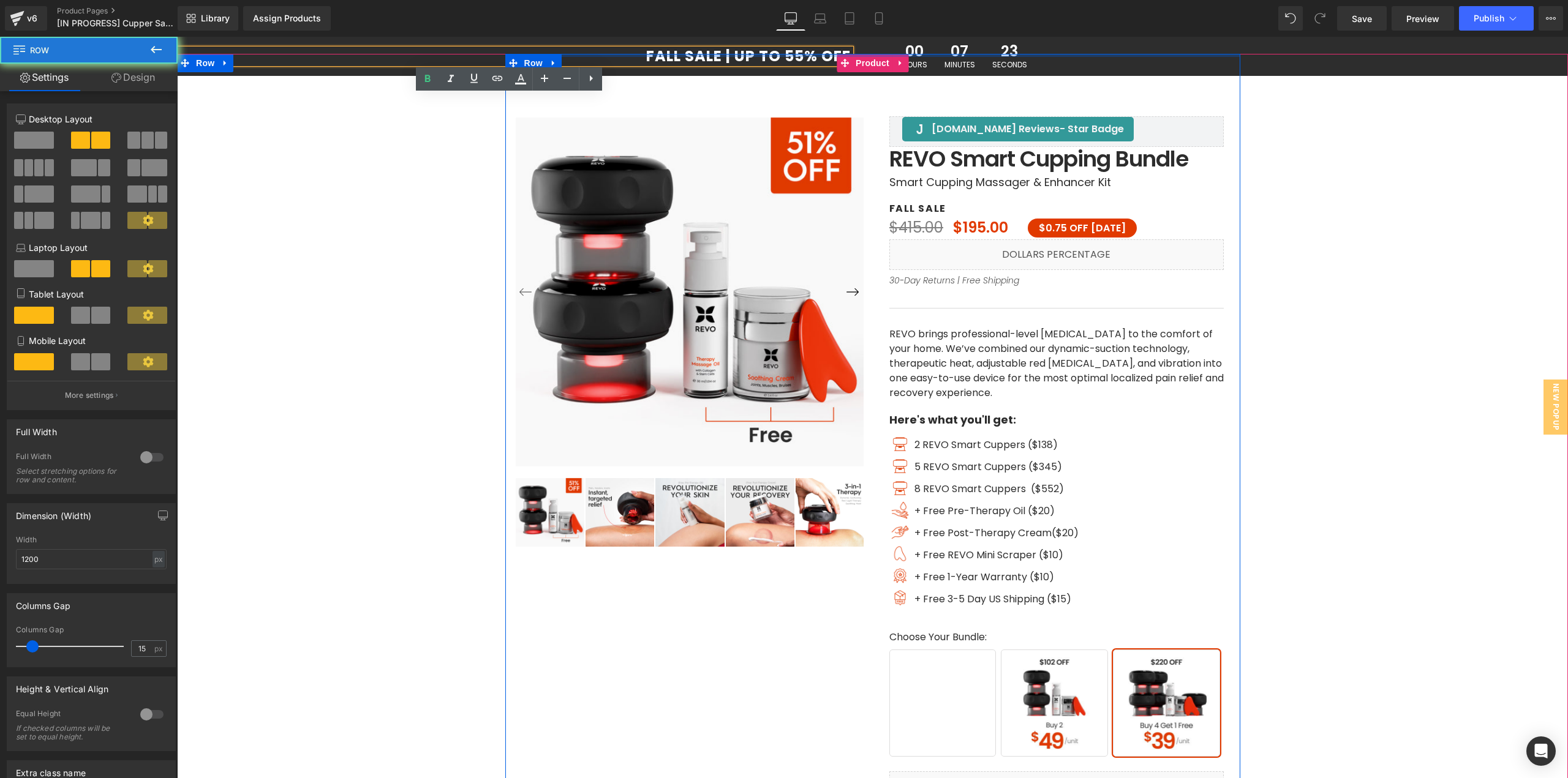
click at [799, 54] on div at bounding box center [873, 55] width 735 height 3
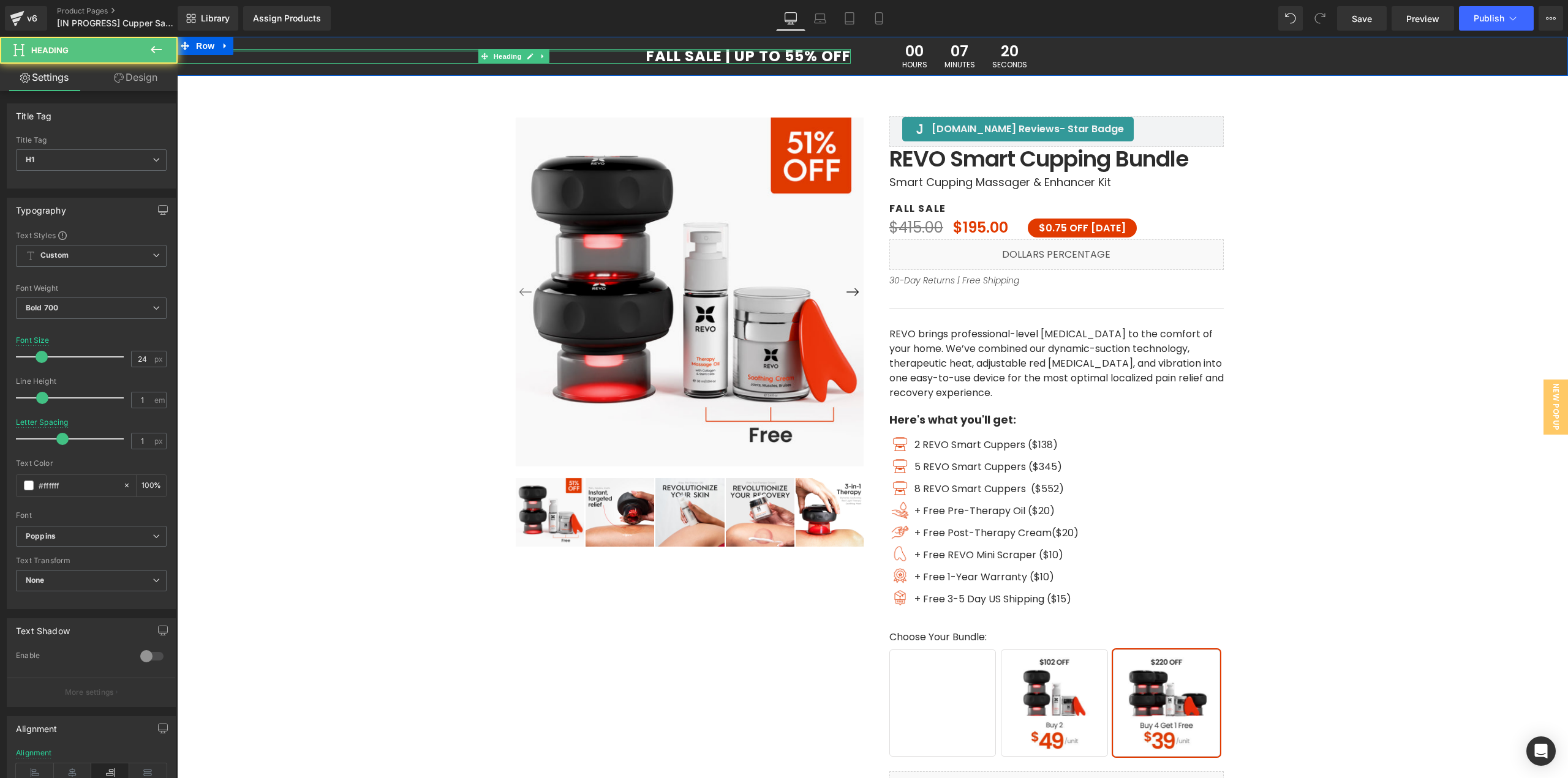
click at [795, 51] on div "FALL SALE | UP TO 55% OFF Heading" at bounding box center [514, 56] width 674 height 15
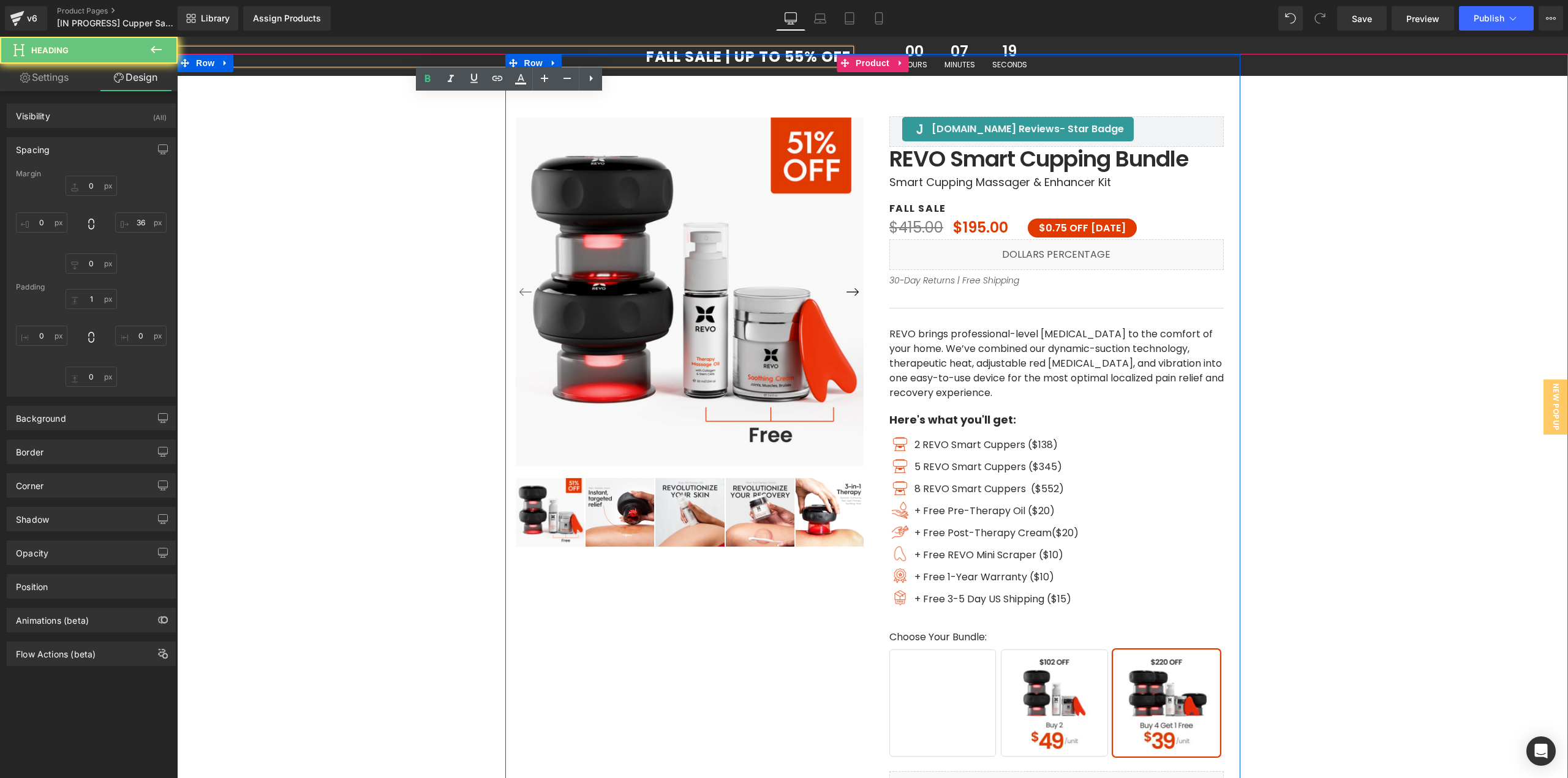
click at [795, 54] on div at bounding box center [873, 55] width 735 height 3
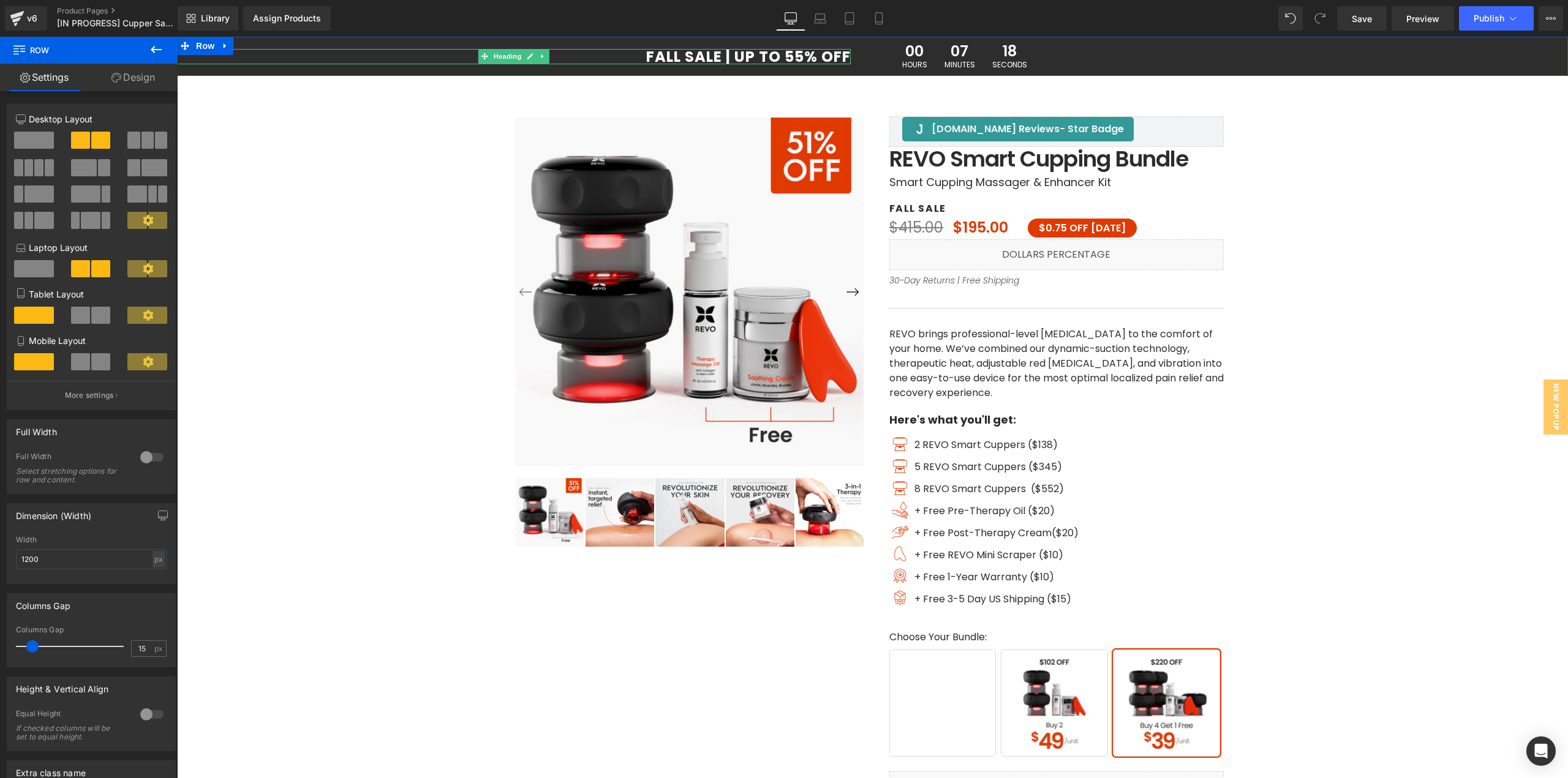
click at [798, 52] on h1 "FALL SALE | UP TO 55% OFF" at bounding box center [514, 57] width 674 height 15
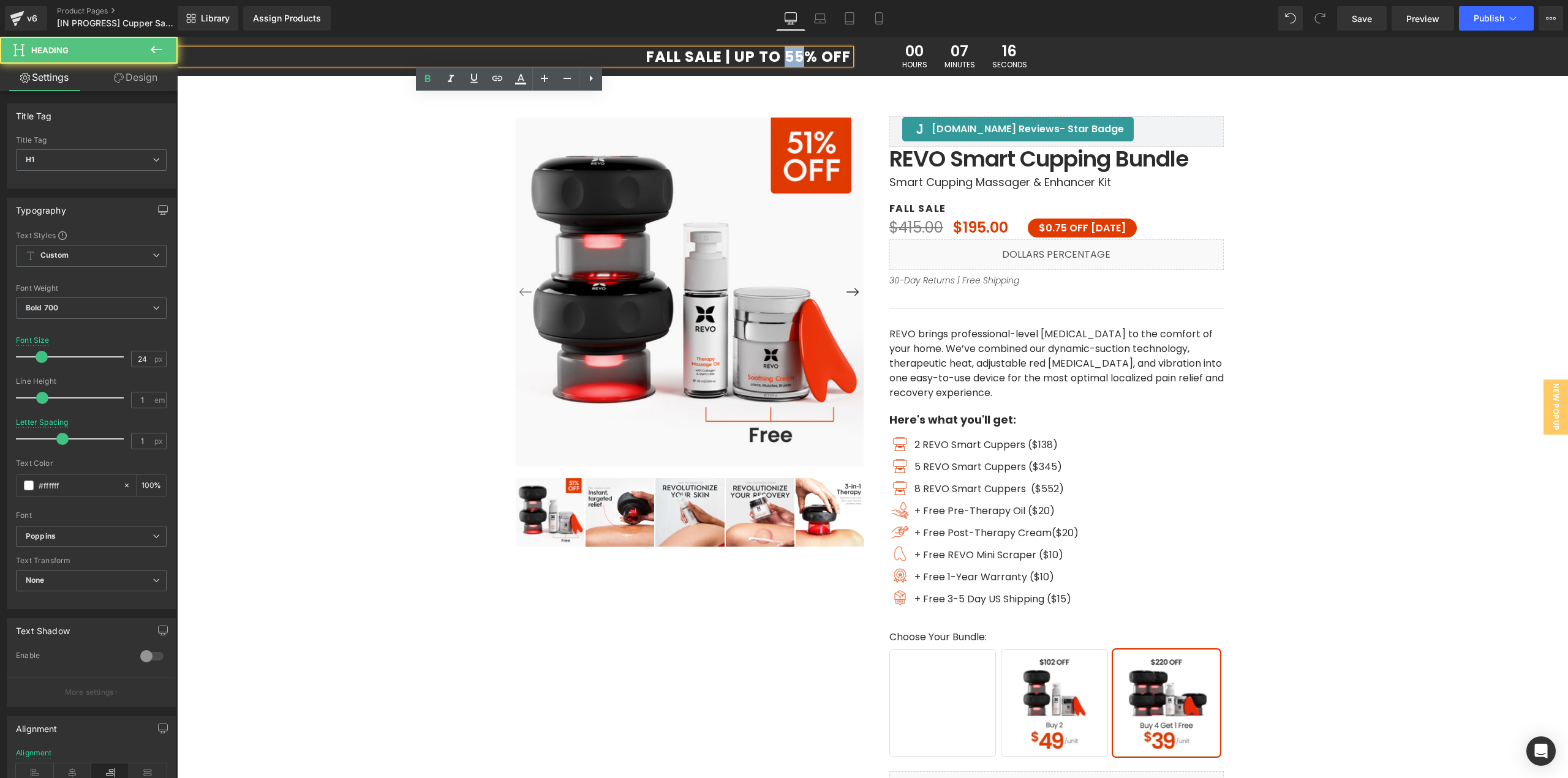
drag, startPoint x: 800, startPoint y: 51, endPoint x: 777, endPoint y: 53, distance: 23.1
click at [777, 53] on h1 "FALL SALE | UP TO 55% OFF" at bounding box center [514, 57] width 674 height 15
drag, startPoint x: 808, startPoint y: 51, endPoint x: 800, endPoint y: 51, distance: 8.0
click at [800, 51] on h1 "FALL SALE | UP TO 220% OFF" at bounding box center [514, 57] width 674 height 15
click at [786, 52] on h1 "FALL SALE | UP TO 220 OFF" at bounding box center [514, 57] width 674 height 15
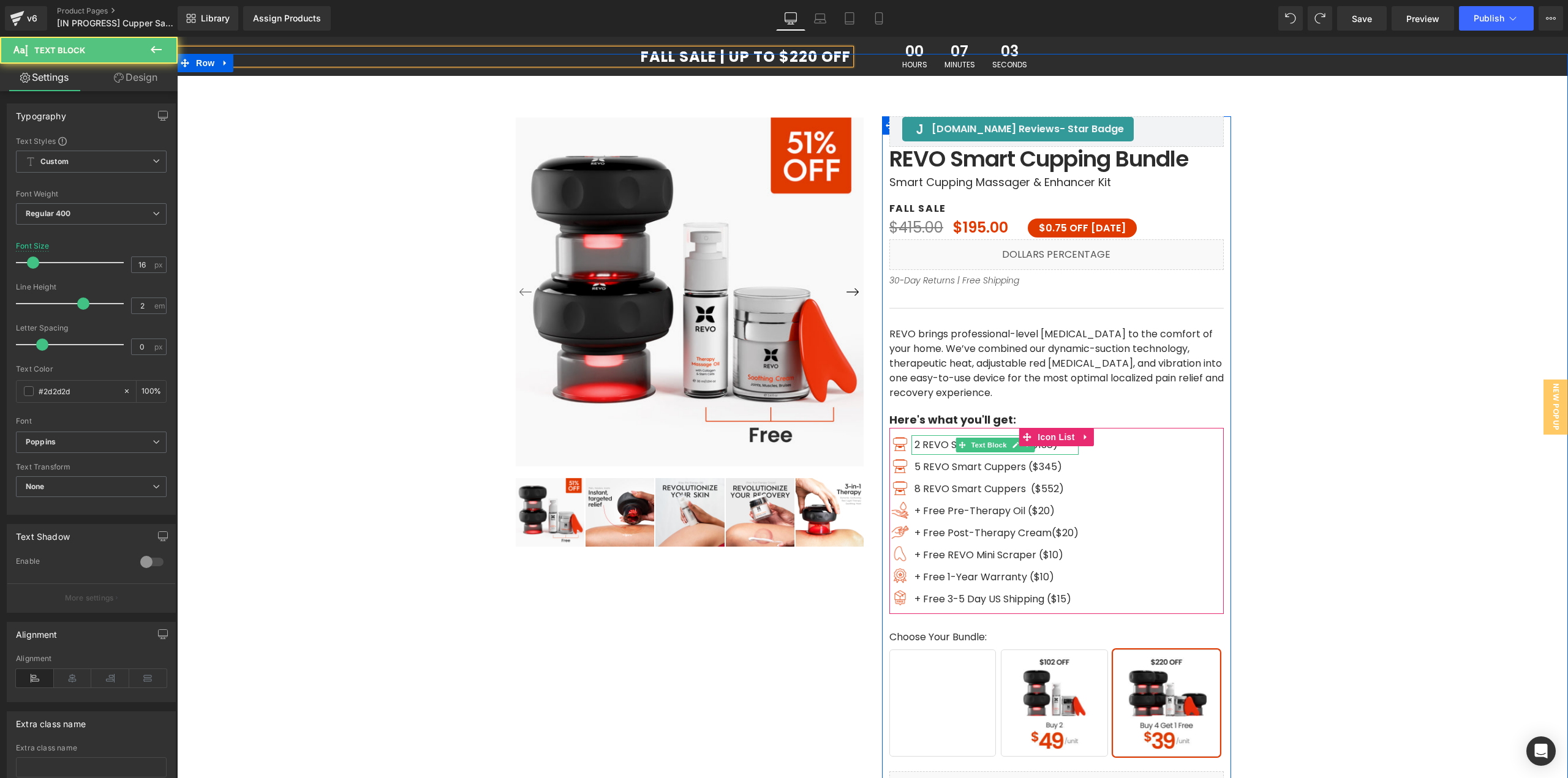
click at [926, 443] on span "2 REVO Smart Cuppers ($138)" at bounding box center [986, 445] width 143 height 14
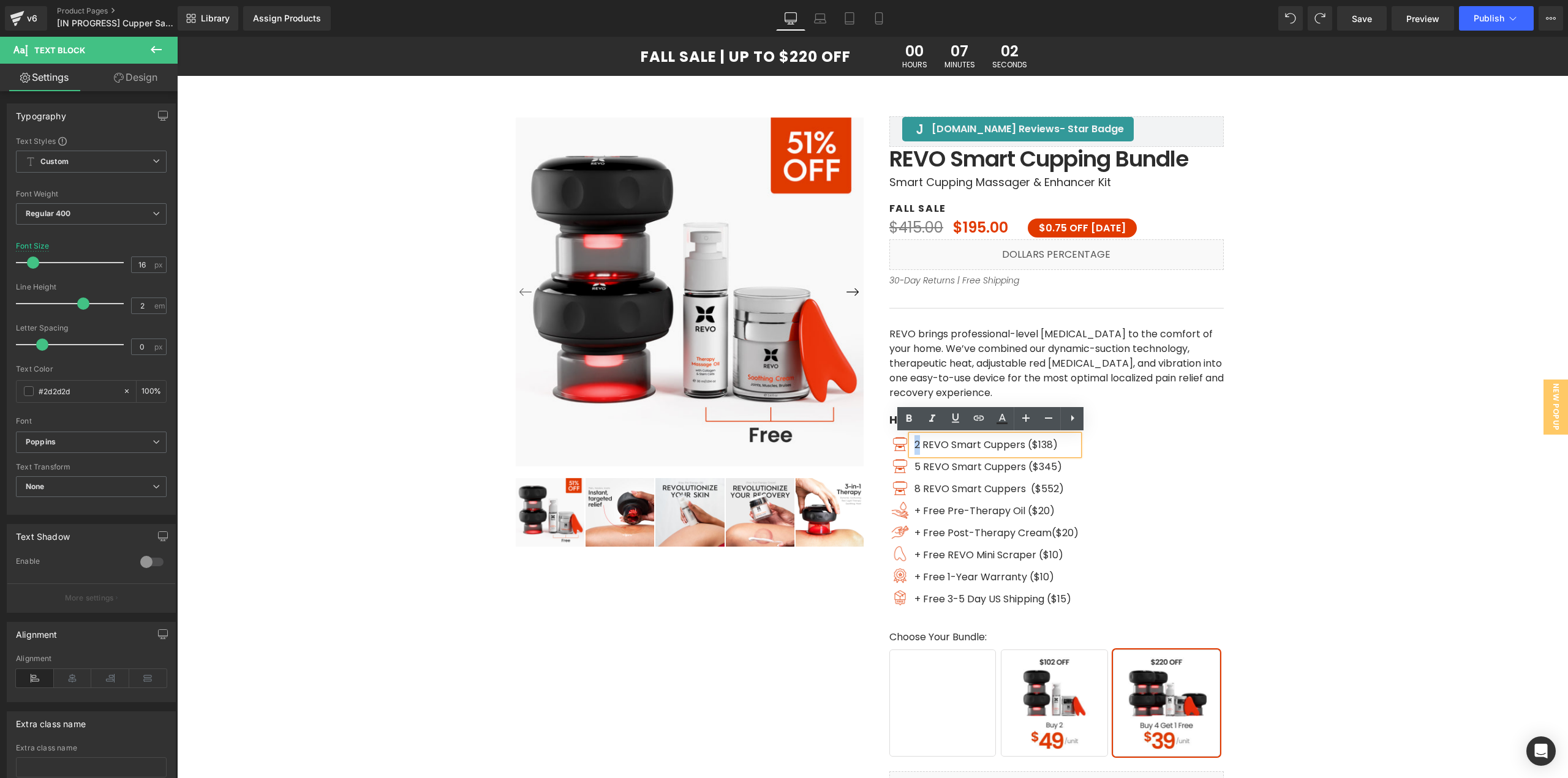
click at [915, 445] on span "2 REVO Smart Cuppers ($138)" at bounding box center [986, 445] width 143 height 14
drag, startPoint x: 1025, startPoint y: 446, endPoint x: 1045, endPoint y: 445, distance: 20.0
click at [1045, 445] on span "1 REVO Smart Cuppers ($138)" at bounding box center [985, 445] width 141 height 14
click at [1041, 445] on span "1 REVO Smart Cuppers ($138)" at bounding box center [985, 445] width 141 height 14
drag, startPoint x: 1030, startPoint y: 443, endPoint x: 1044, endPoint y: 453, distance: 17.2
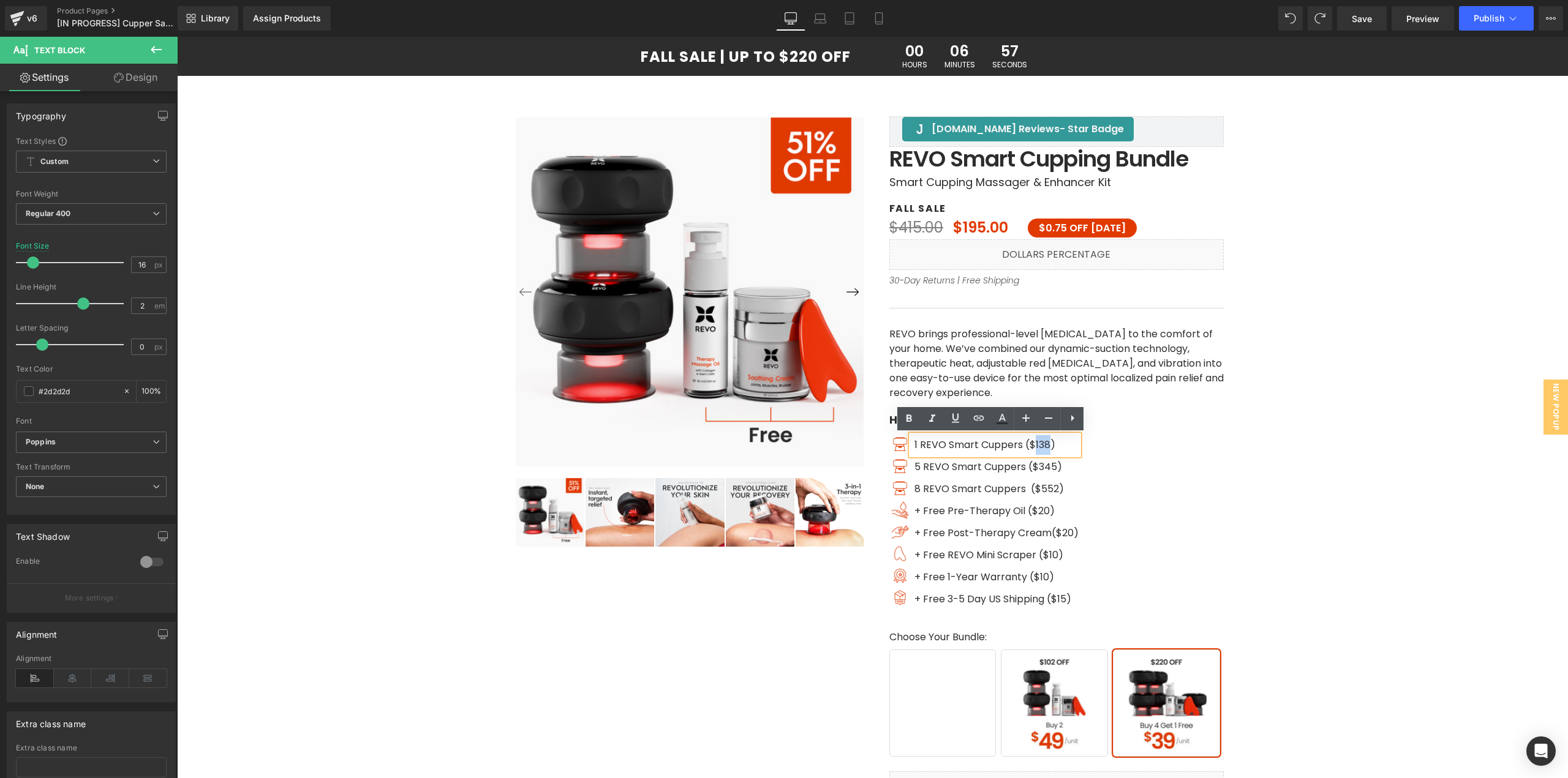
click at [1044, 444] on span "1 REVO Smart Cuppers ($138)" at bounding box center [985, 445] width 141 height 14
drag, startPoint x: 1051, startPoint y: 466, endPoint x: 1033, endPoint y: 466, distance: 18.0
click at [1033, 466] on span "5 REVO Smart Cuppers ($345)" at bounding box center [988, 467] width 148 height 14
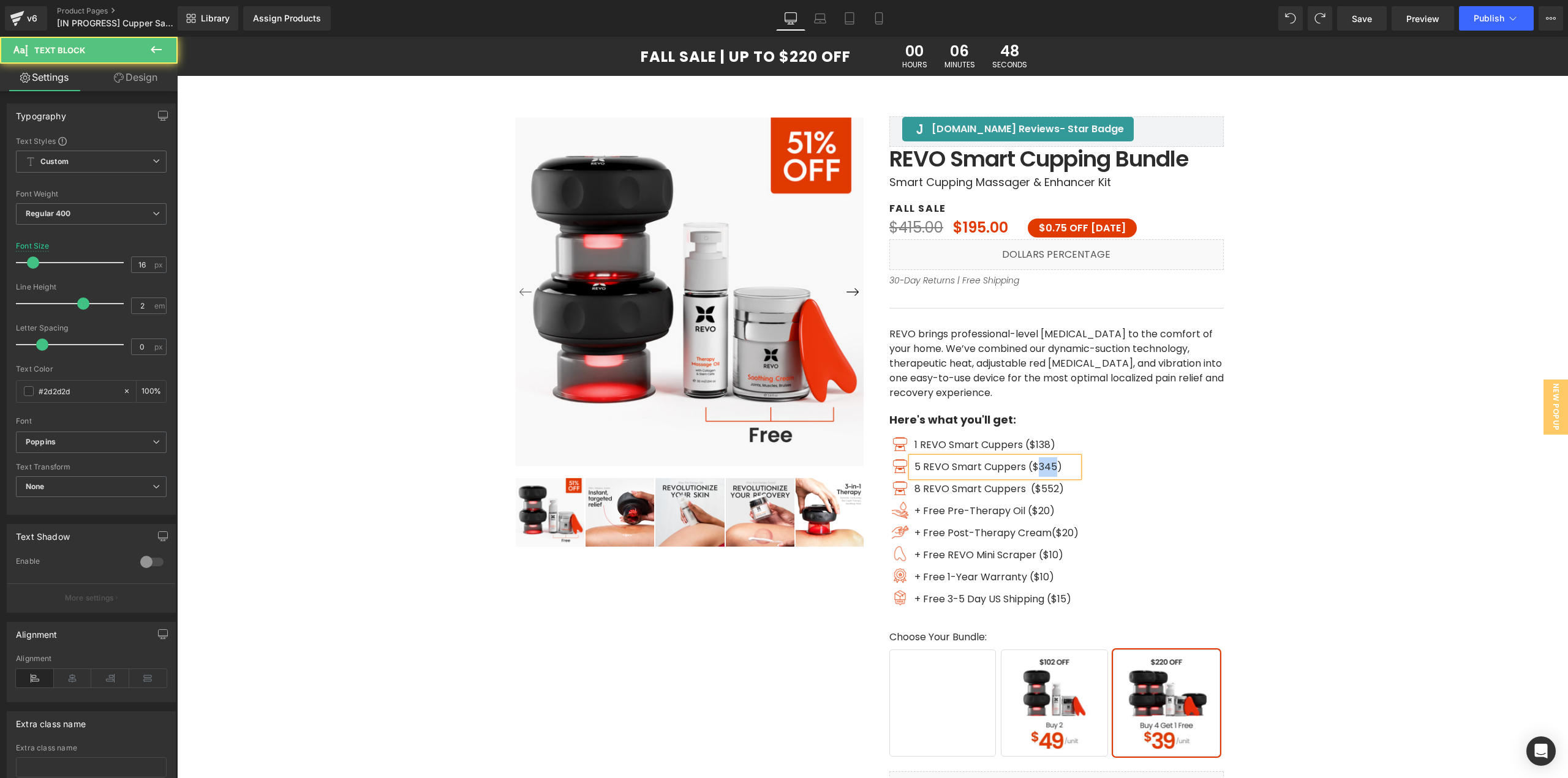
click at [1036, 471] on span "5 REVO Smart Cuppers ($345)" at bounding box center [988, 467] width 148 height 14
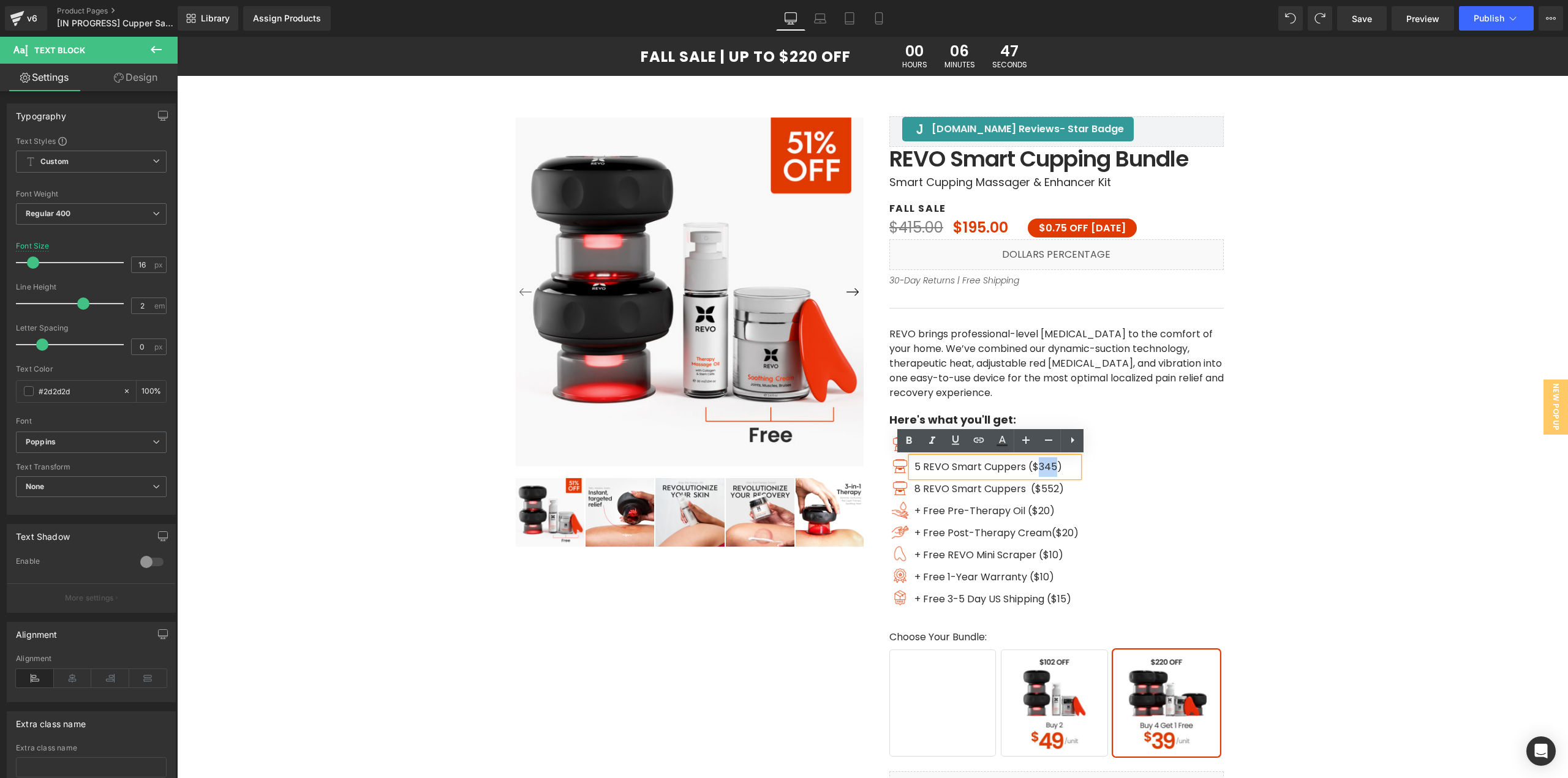
drag, startPoint x: 1051, startPoint y: 464, endPoint x: 1033, endPoint y: 466, distance: 18.1
click at [1033, 466] on span "5 REVO Smart Cuppers ($345)" at bounding box center [988, 467] width 148 height 14
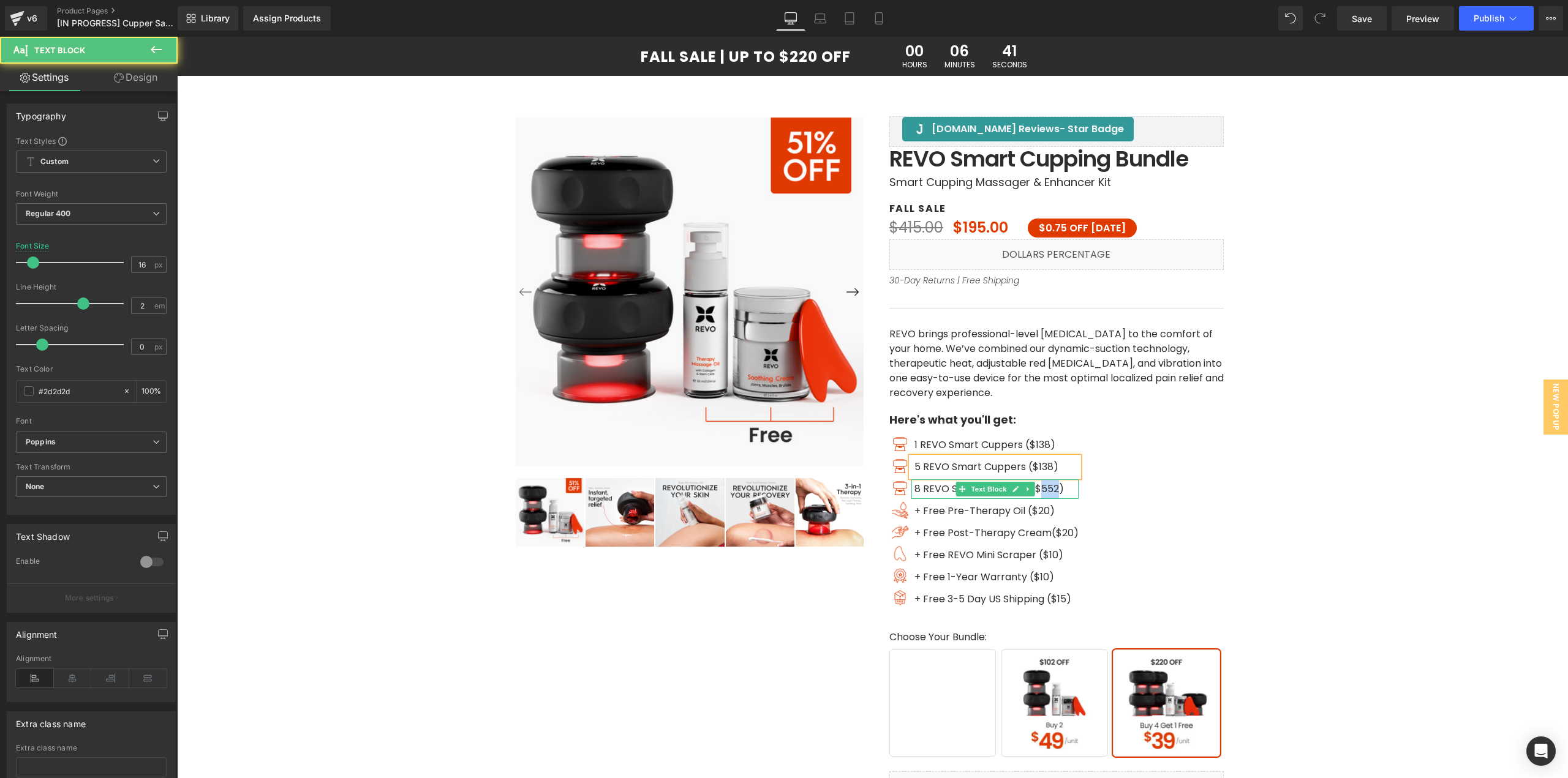
drag, startPoint x: 1057, startPoint y: 488, endPoint x: 1039, endPoint y: 488, distance: 18.0
click at [1039, 488] on span "($552)" at bounding box center [1047, 488] width 33 height 14
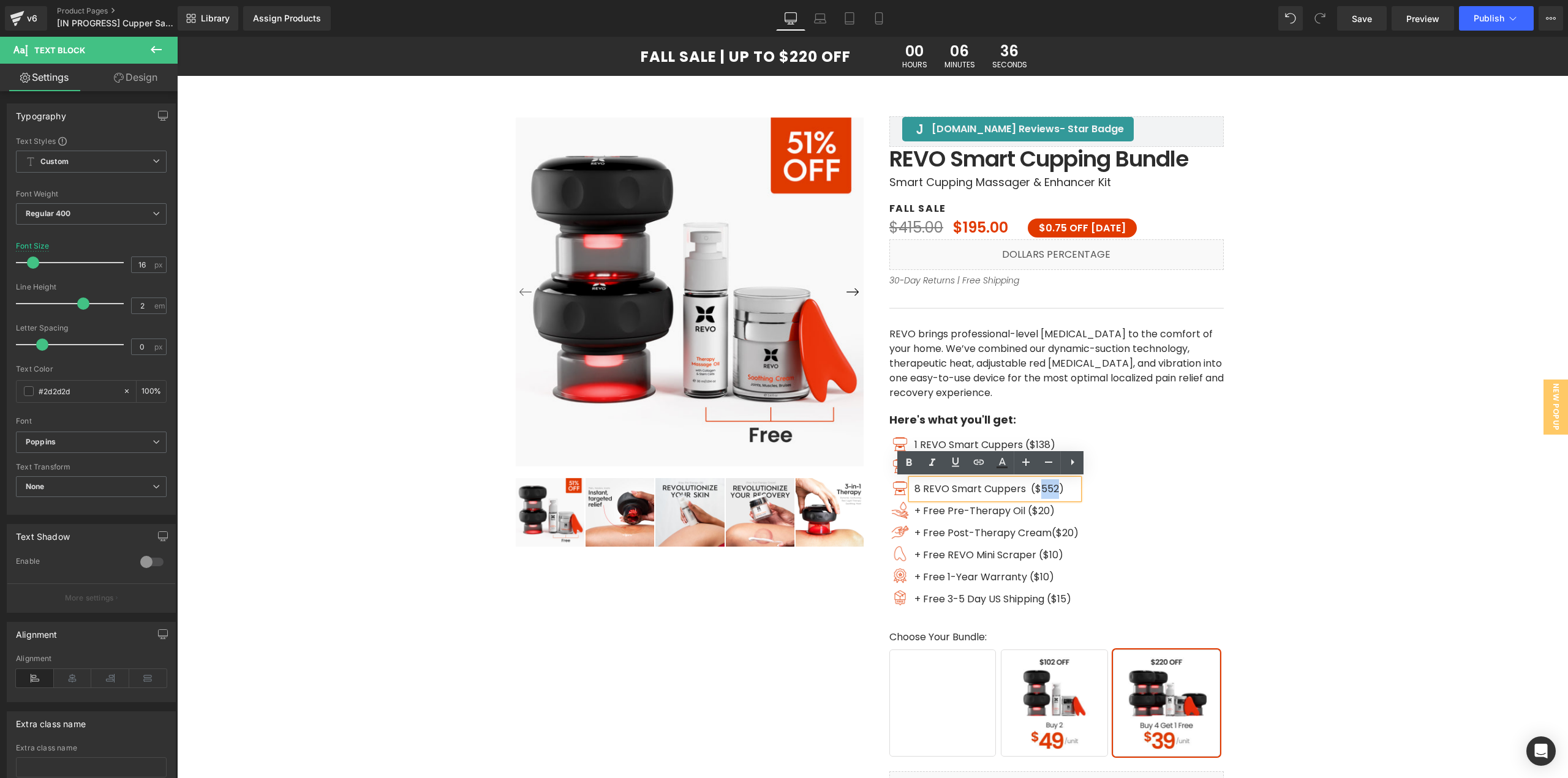
click at [1047, 488] on span "($552)" at bounding box center [1047, 488] width 33 height 14
click at [1055, 488] on span "($552)" at bounding box center [1047, 488] width 33 height 14
drag, startPoint x: 1057, startPoint y: 488, endPoint x: 1049, endPoint y: 512, distance: 25.3
click at [1039, 492] on span "($552)" at bounding box center [1047, 488] width 33 height 14
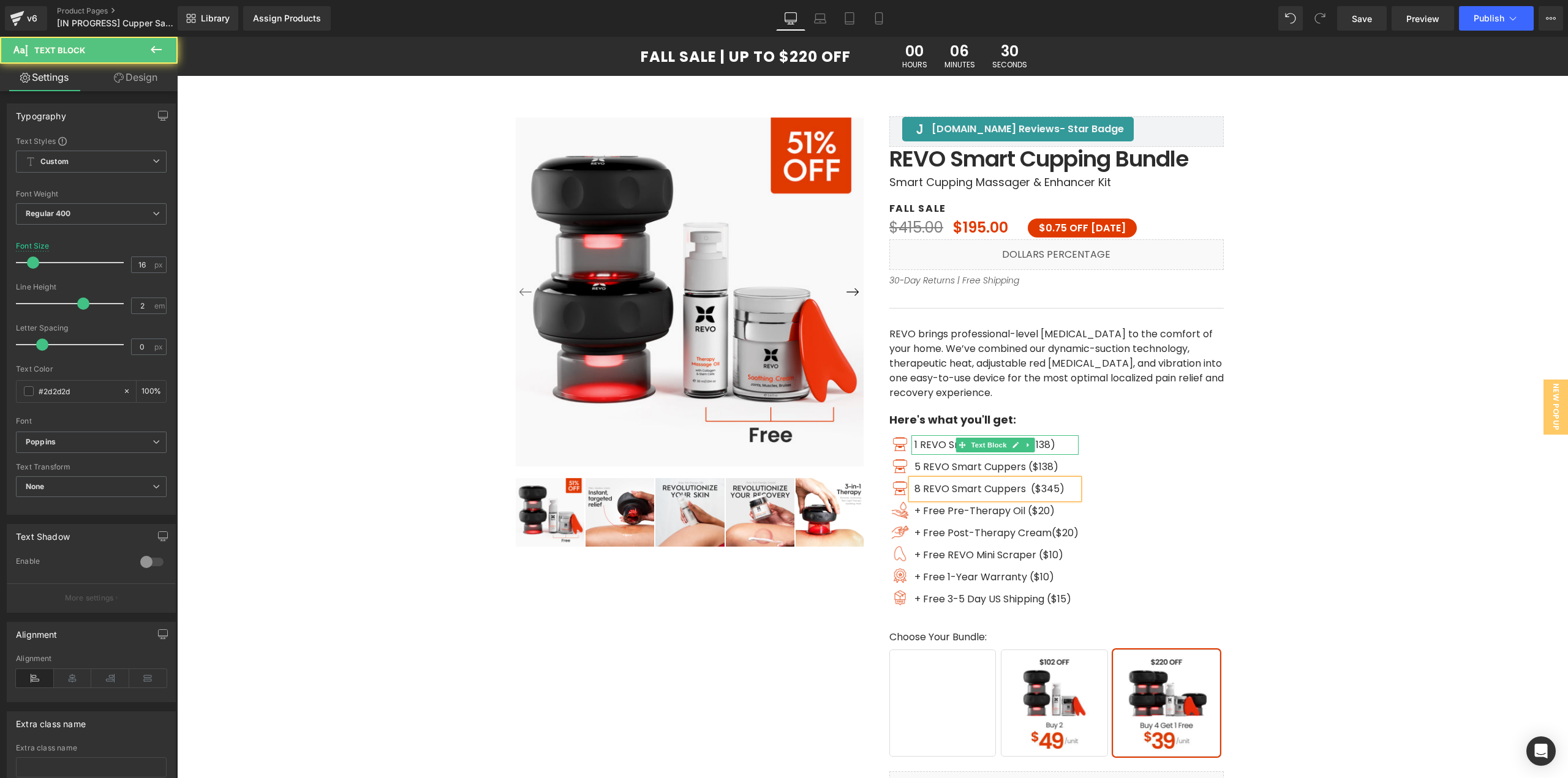
click at [1044, 446] on span "1 REVO Smart Cuppers ($138)" at bounding box center [985, 445] width 141 height 14
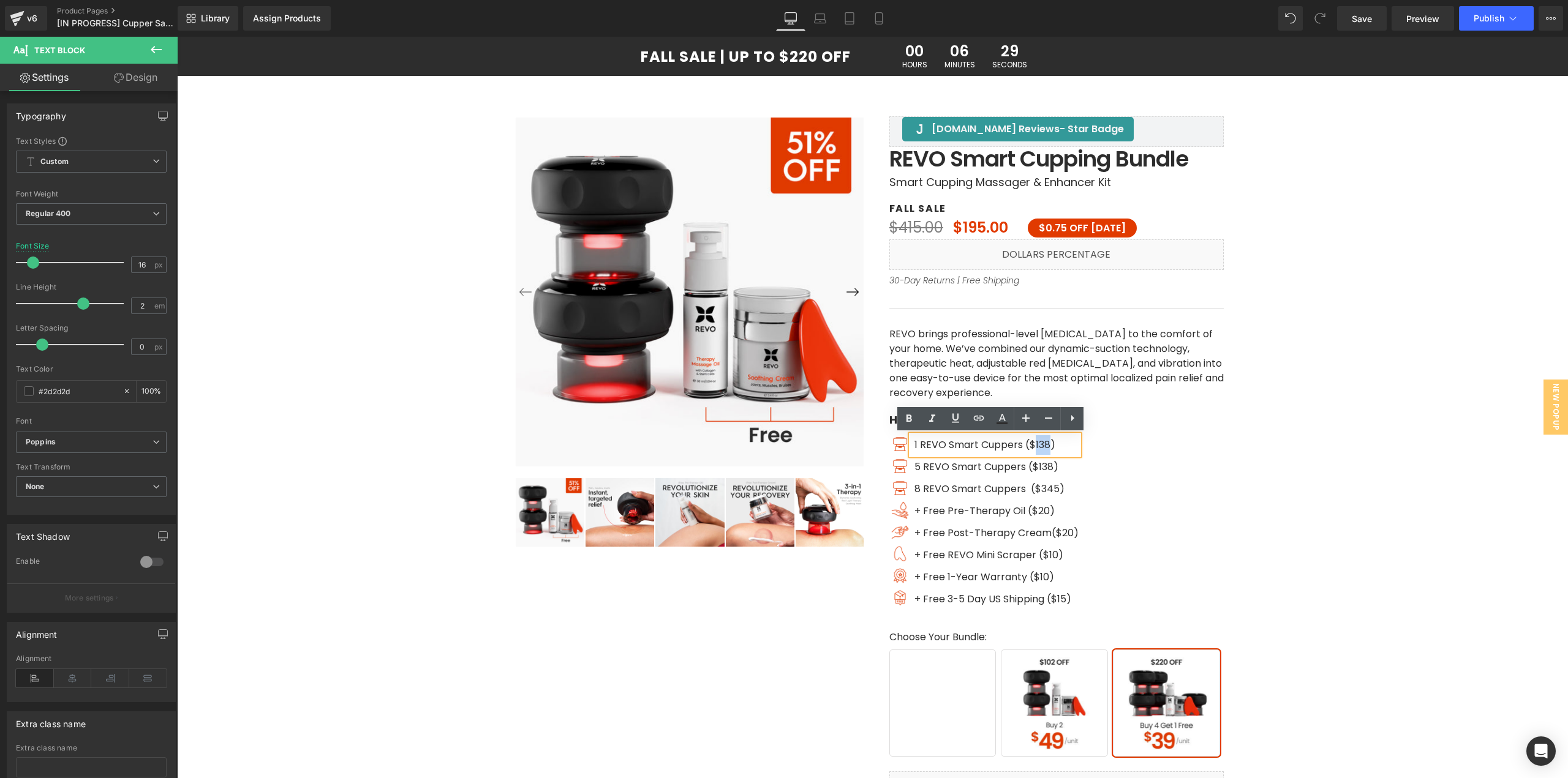
drag, startPoint x: 1044, startPoint y: 443, endPoint x: 1029, endPoint y: 443, distance: 15.0
click at [1029, 443] on span "1 REVO Smart Cuppers ($138)" at bounding box center [985, 445] width 141 height 14
drag, startPoint x: 1186, startPoint y: 497, endPoint x: 1114, endPoint y: 495, distance: 72.0
click at [1187, 497] on div "Image 1 REVO Smart Cuppers ($69) Text Block Image 5 REVO Smart Cuppers ($138) T…" at bounding box center [1056, 525] width 334 height 179
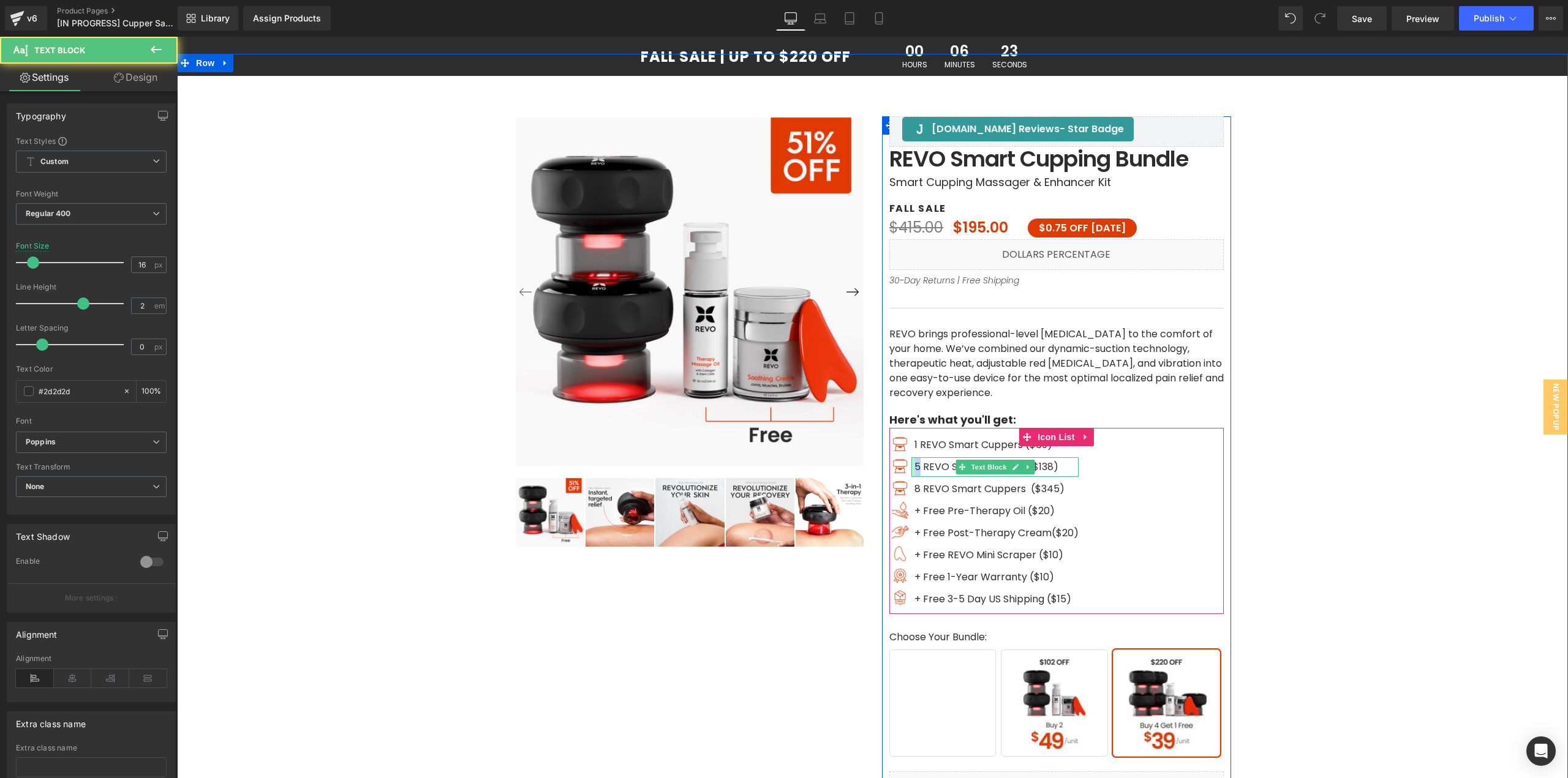
click at [912, 466] on div "5 REVO Smart Cuppers ($138) Text Block" at bounding box center [995, 467] width 167 height 20
click at [915, 485] on span "8" at bounding box center [918, 488] width 6 height 14
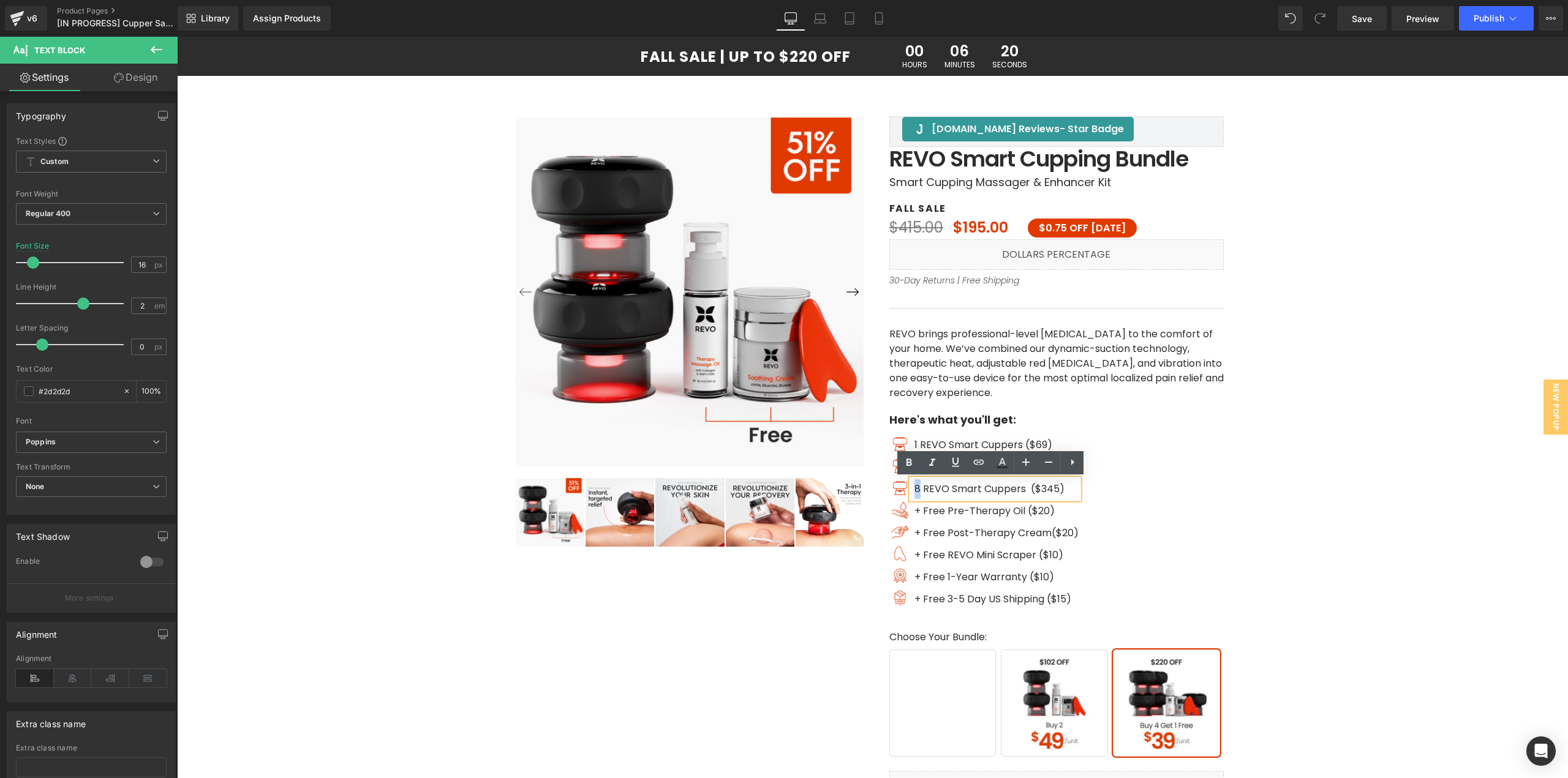
click at [916, 487] on span "8" at bounding box center [918, 488] width 6 height 14
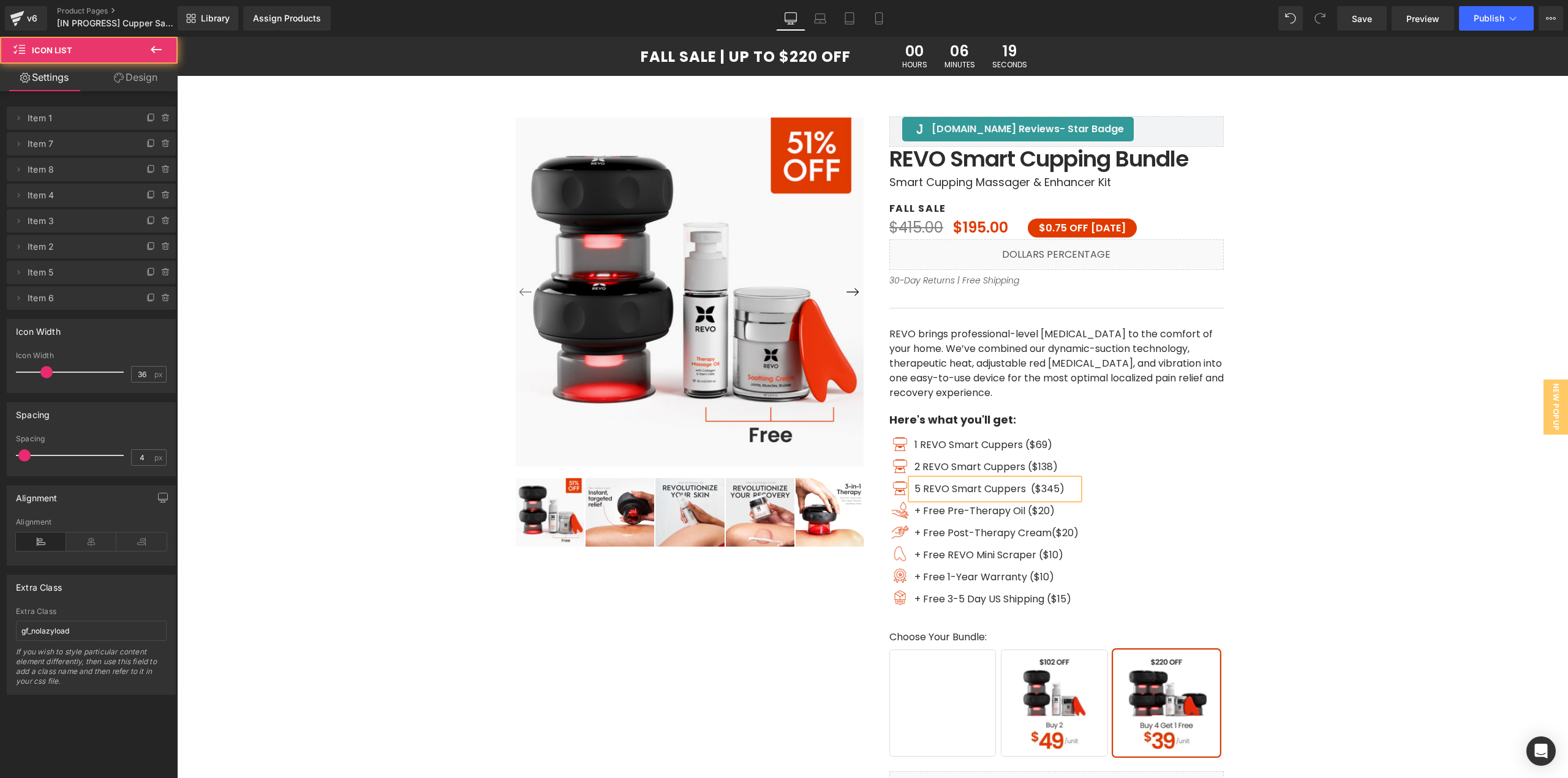
click at [1160, 516] on div "Image 1 REVO Smart Cuppers ($69) Text Block Image 2 REVO Smart Cuppers ($138) T…" at bounding box center [1056, 525] width 334 height 179
click at [1157, 724] on span "Buy 4 Get 1 Free" at bounding box center [1167, 703] width 107 height 107
click at [1084, 714] on span "Buy 2" at bounding box center [1054, 703] width 107 height 107
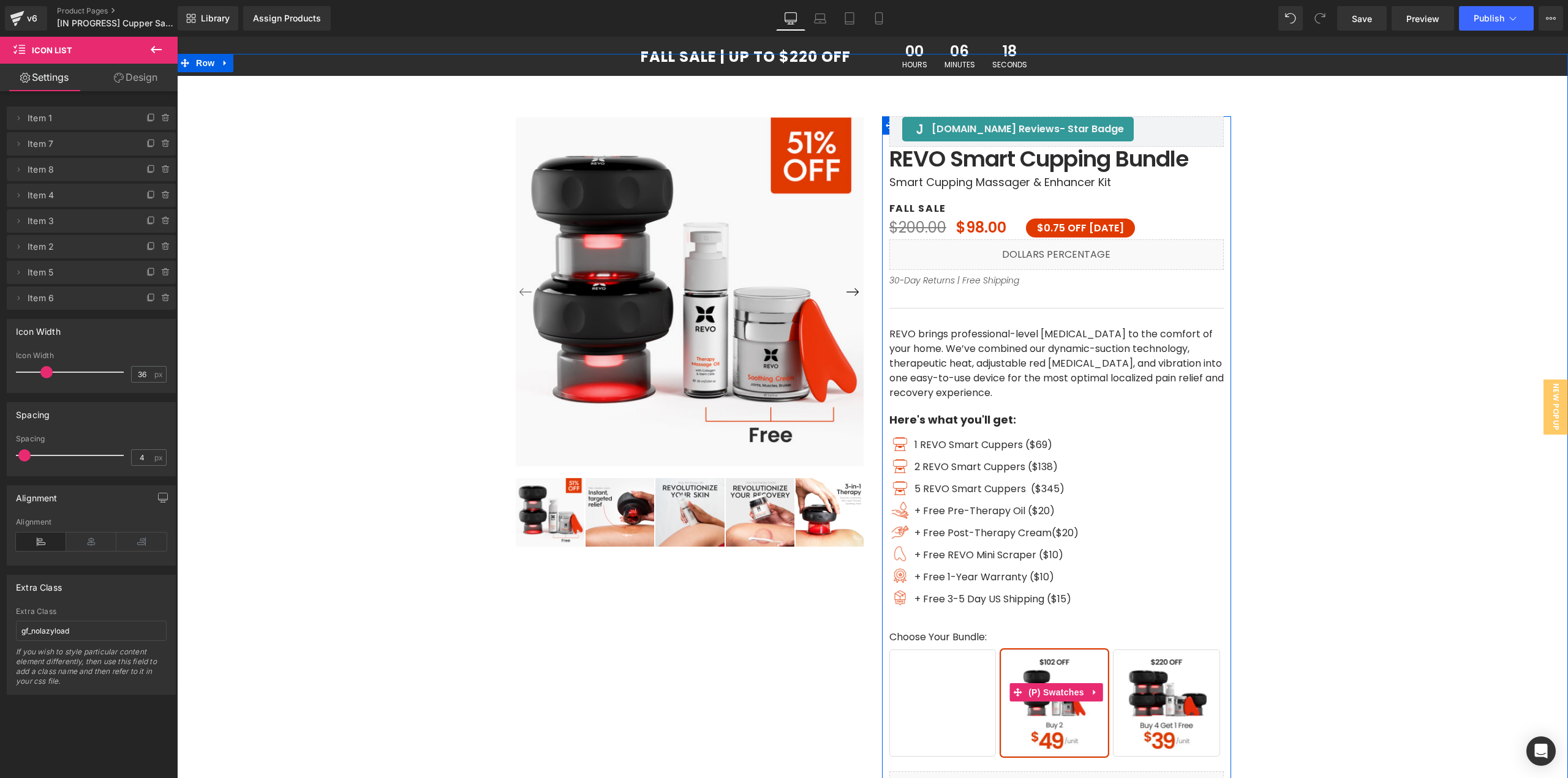
click at [973, 710] on span "Buy 1" at bounding box center [943, 703] width 107 height 107
click at [1042, 708] on span "Buy 2" at bounding box center [1054, 703] width 107 height 107
click at [949, 709] on span "Buy 1" at bounding box center [943, 703] width 107 height 107
